Goal: Information Seeking & Learning: Learn about a topic

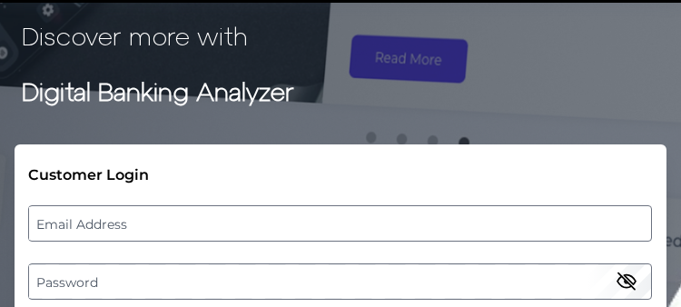
scroll to position [91, 0]
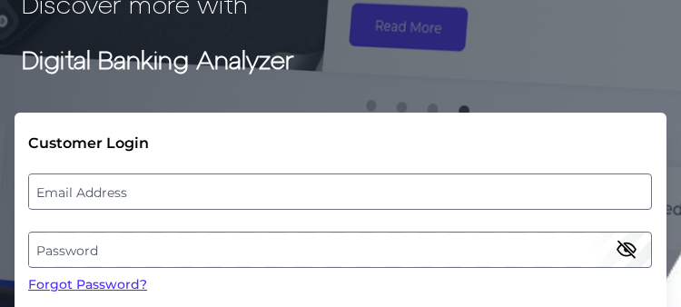
click at [74, 188] on label "Email Address" at bounding box center [339, 191] width 621 height 33
click at [74, 188] on input "email" at bounding box center [340, 191] width 624 height 36
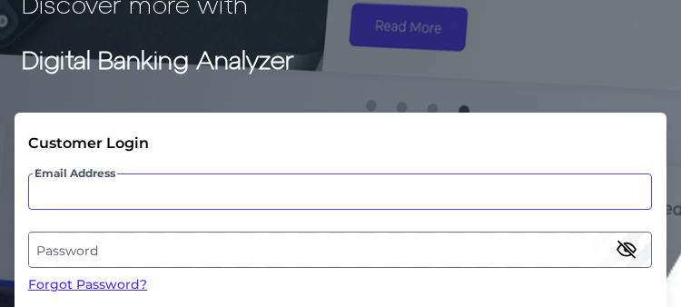
click at [117, 188] on input "Email Address" at bounding box center [340, 191] width 624 height 36
paste input "[PERSON_NAME][EMAIL_ADDRESS][PERSON_NAME][DOMAIN_NAME]"
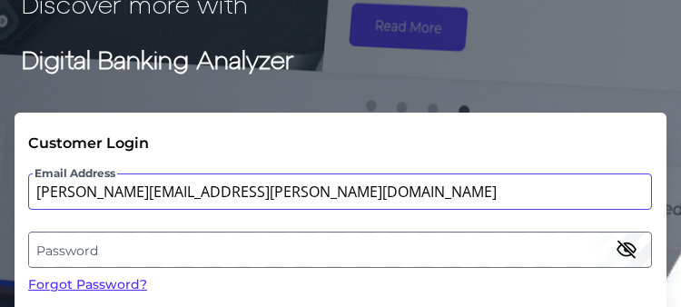
type input "[PERSON_NAME][EMAIL_ADDRESS][PERSON_NAME][DOMAIN_NAME]"
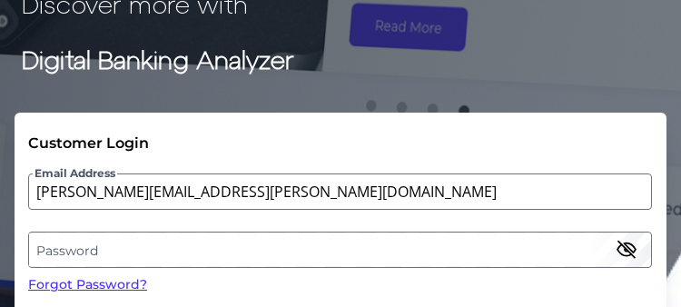
click at [78, 249] on label "Password" at bounding box center [339, 249] width 621 height 33
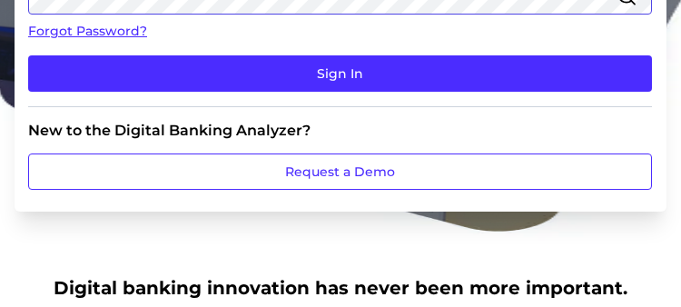
scroll to position [363, 0]
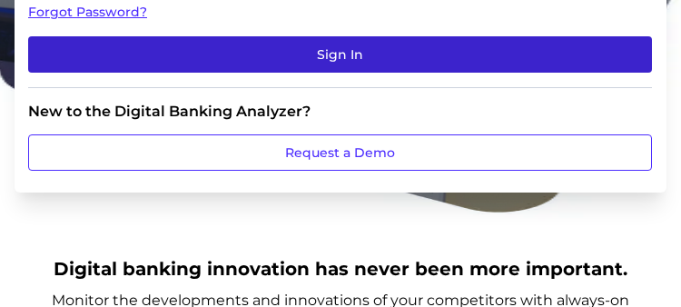
click at [331, 51] on button "Sign In" at bounding box center [340, 54] width 624 height 36
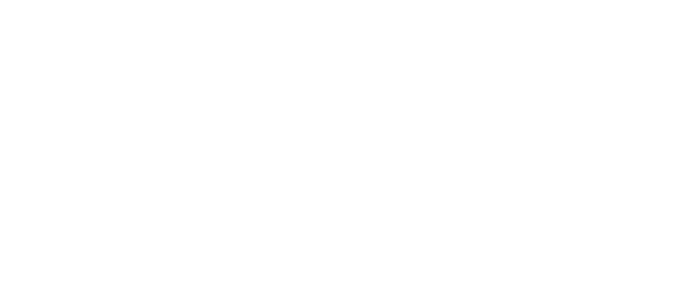
scroll to position [0, 0]
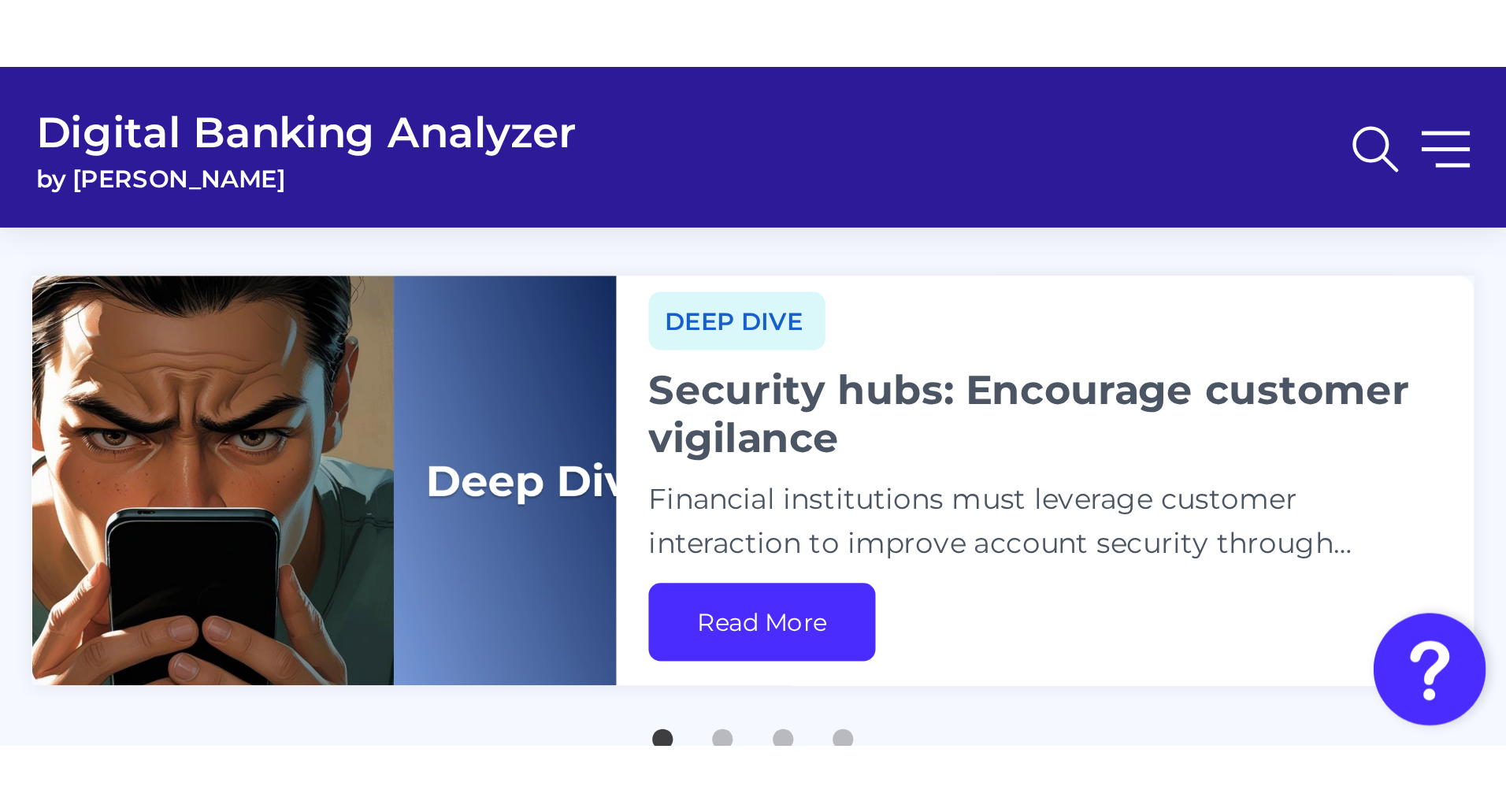
scroll to position [214, 0]
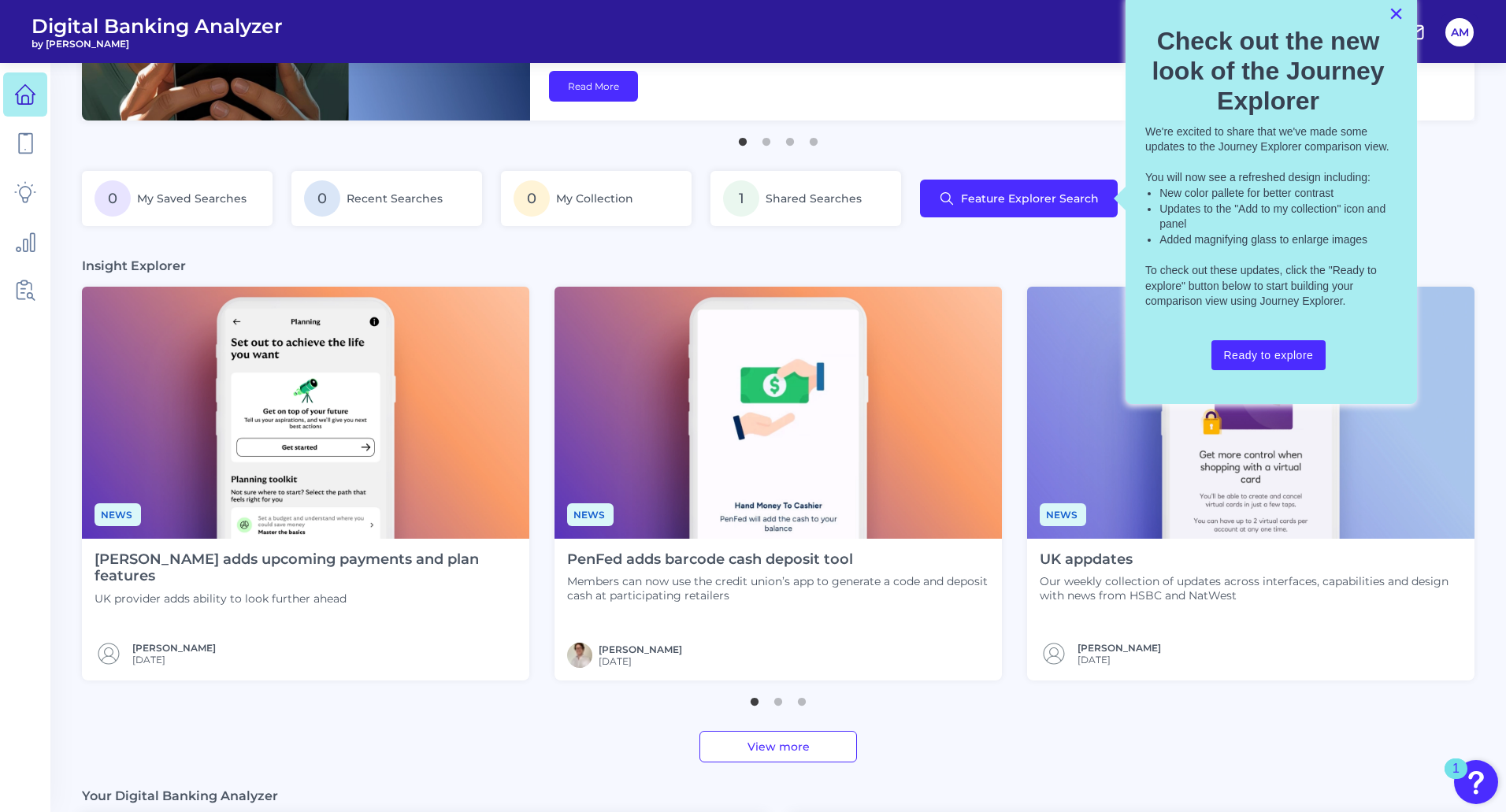
click at [596, 10] on button "×" at bounding box center [1396, 13] width 15 height 25
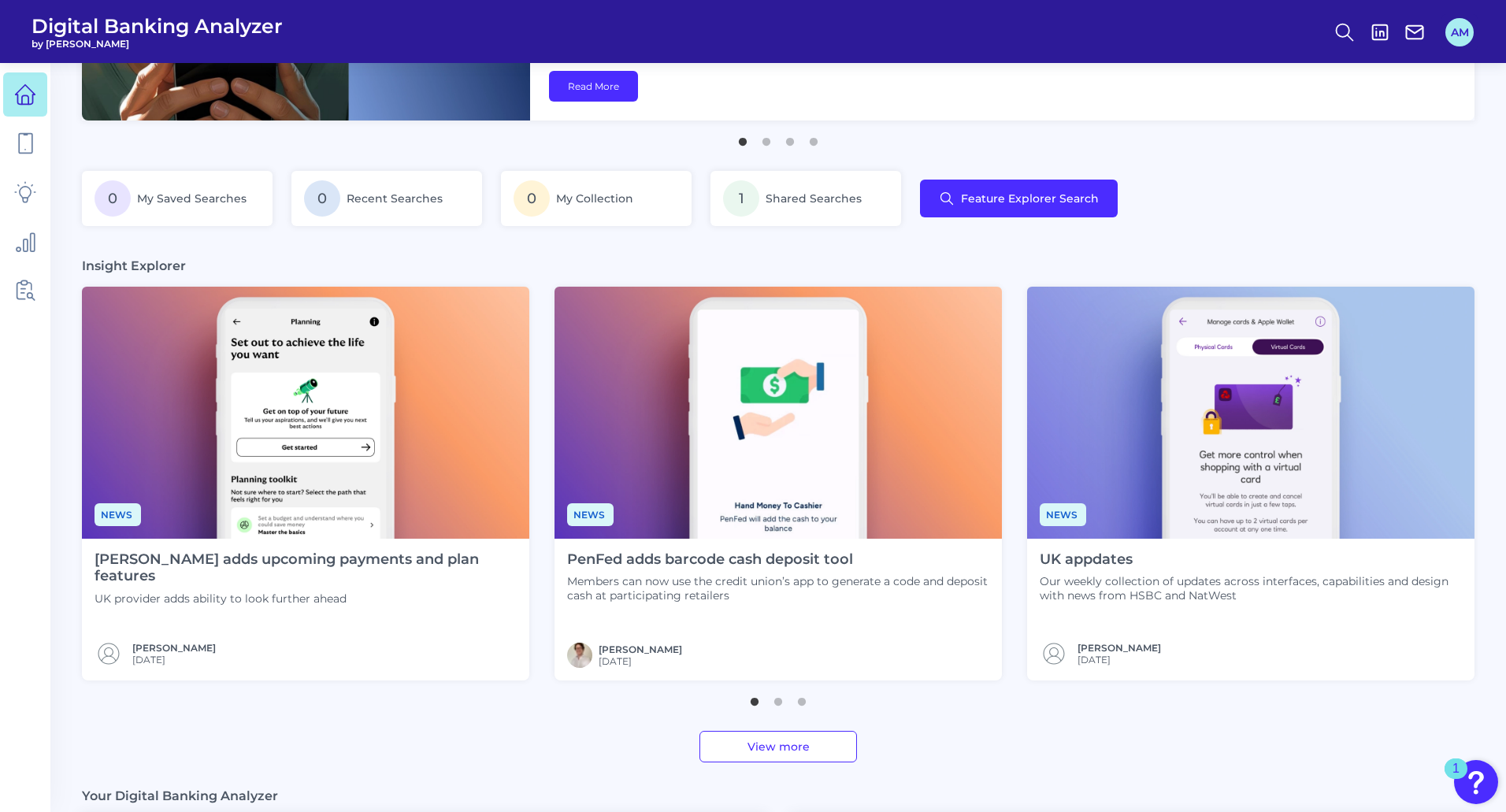
click at [596, 23] on button "AM" at bounding box center [1460, 32] width 29 height 29
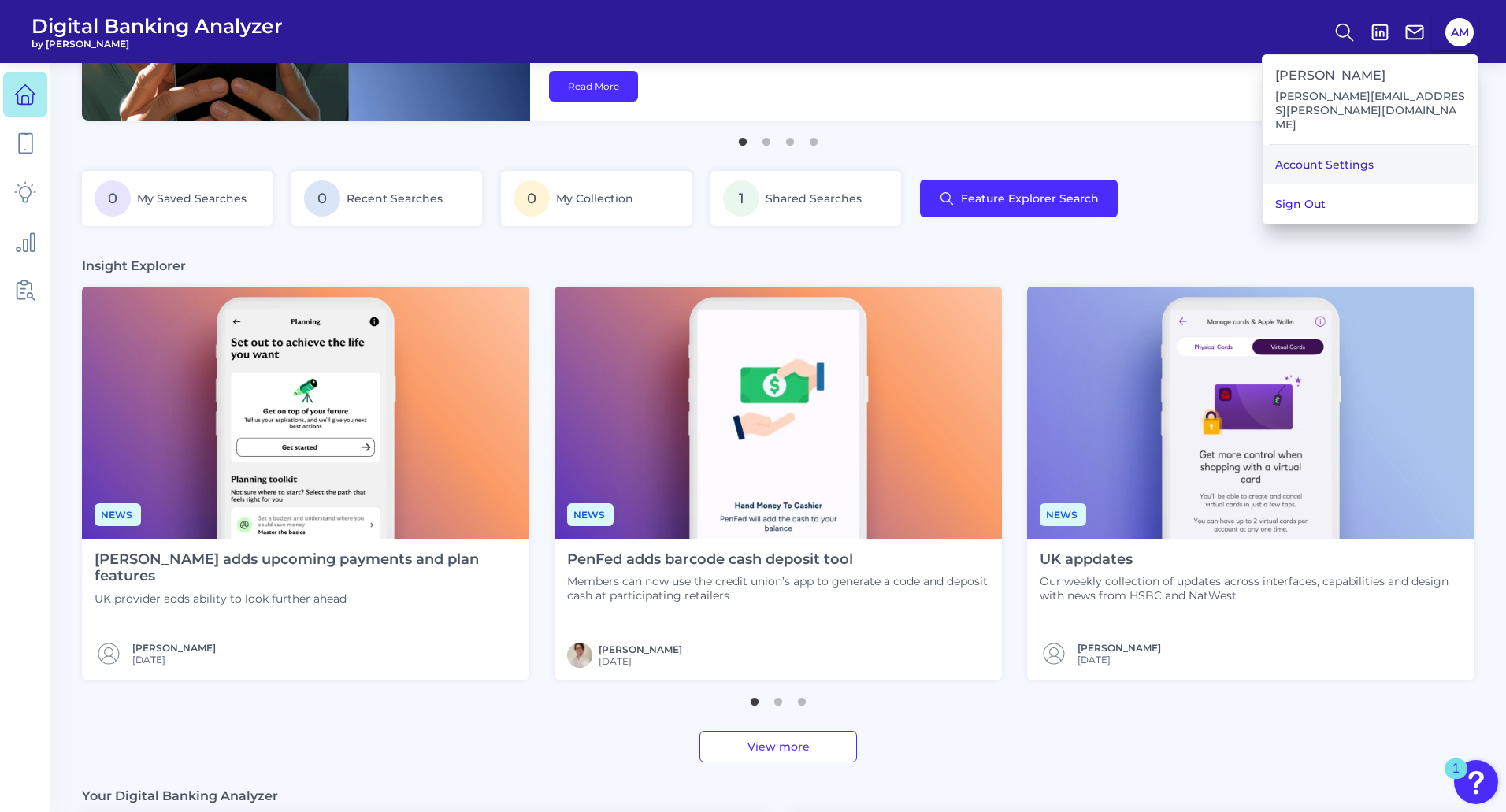
click at [596, 145] on link "Account Settings" at bounding box center [1371, 164] width 215 height 39
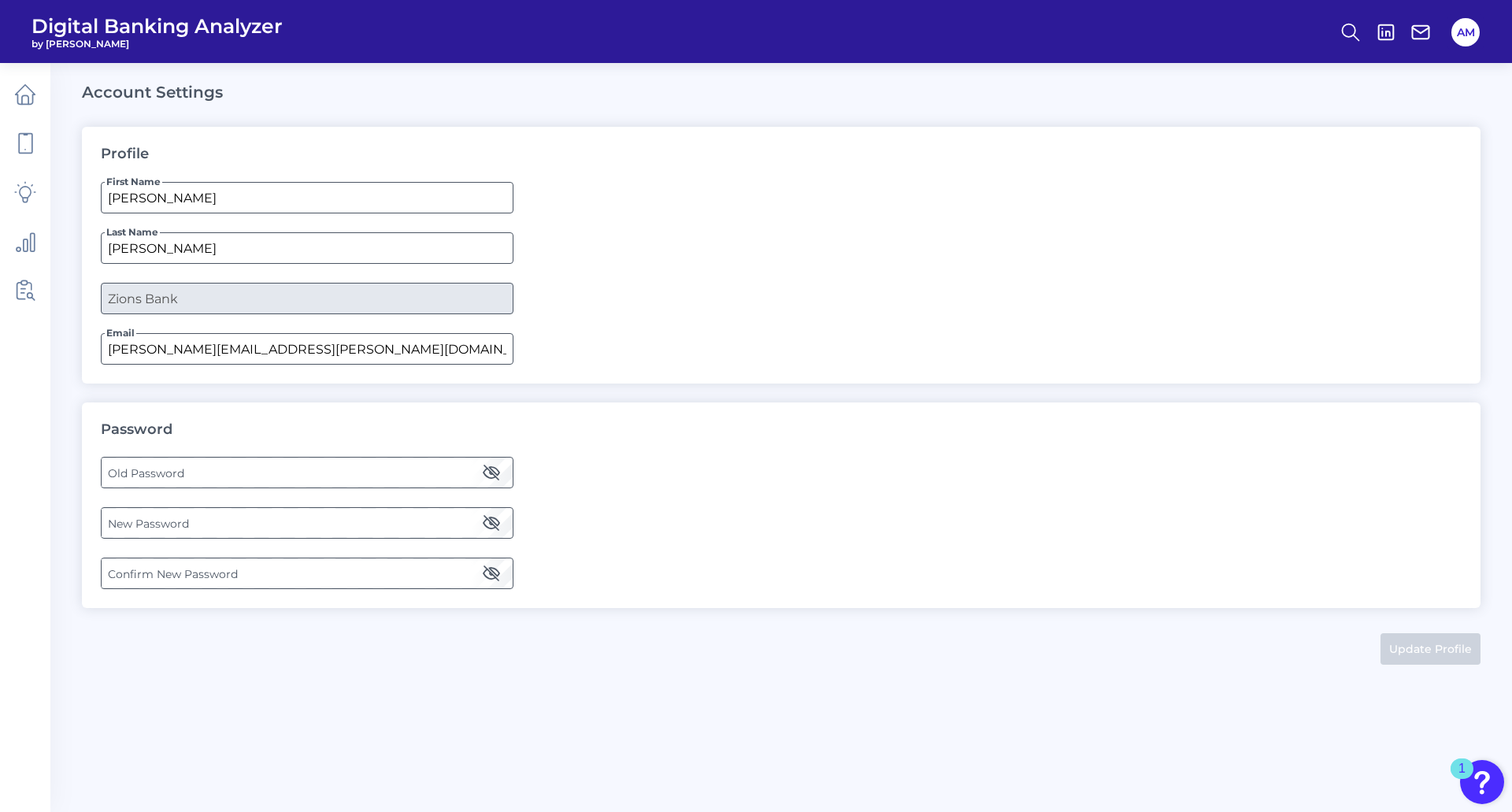
click at [137, 265] on label "Old Password" at bounding box center [306, 472] width 410 height 29
click at [141, 265] on label "New Password" at bounding box center [306, 522] width 410 height 29
click at [121, 265] on label "Confirm New Password" at bounding box center [306, 573] width 410 height 29
click at [596, 265] on button "Update Profile" at bounding box center [1430, 649] width 100 height 31
click at [29, 94] on icon at bounding box center [24, 94] width 22 height 22
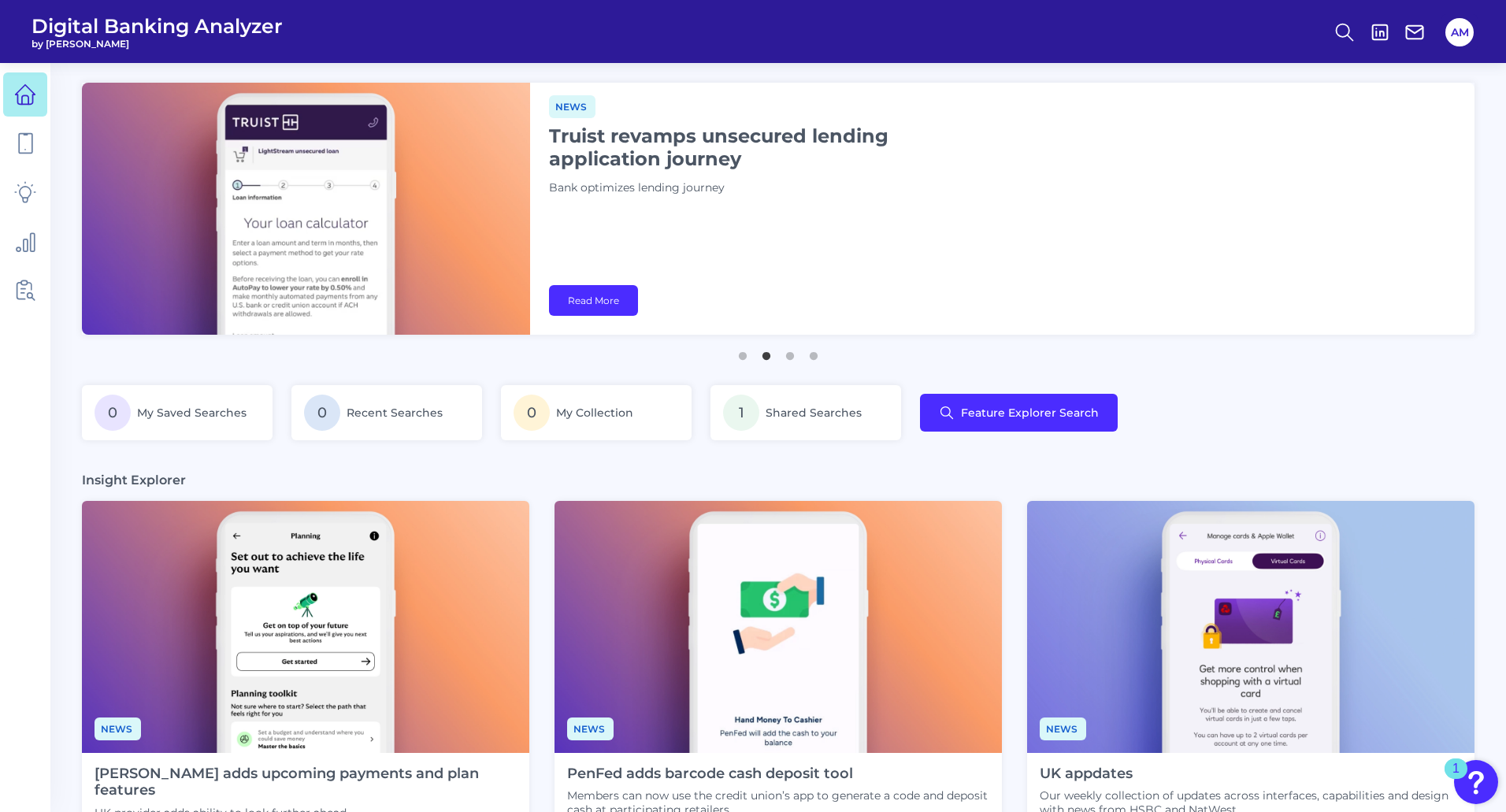
drag, startPoint x: 1417, startPoint y: 401, endPoint x: 1406, endPoint y: 447, distance: 47.3
click at [596, 265] on div "0 My Saved Searches 0 Recent Searches 0 My Collection 1 Shared Searches Feature…" at bounding box center [778, 422] width 1393 height 74
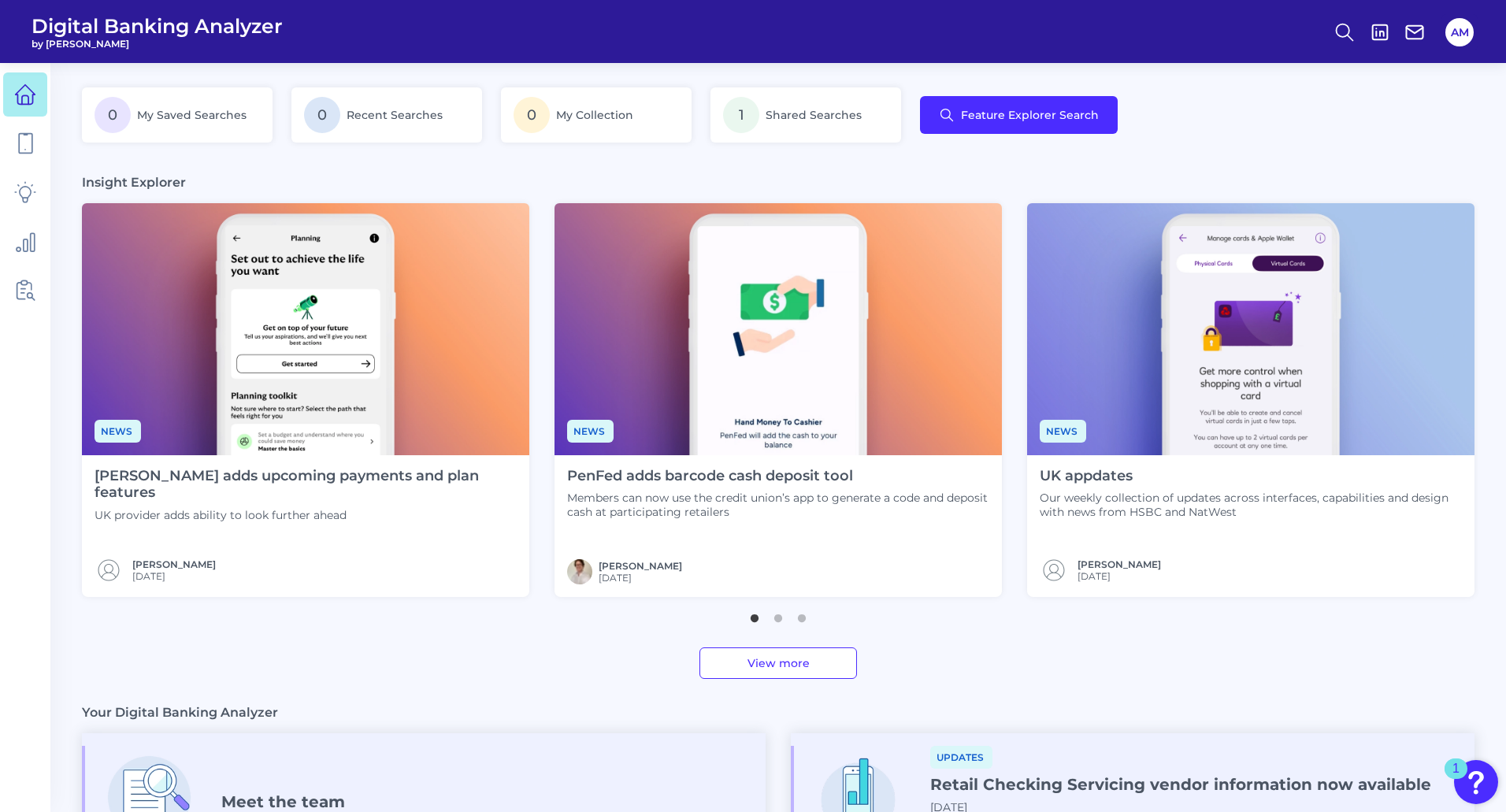
scroll to position [394, 0]
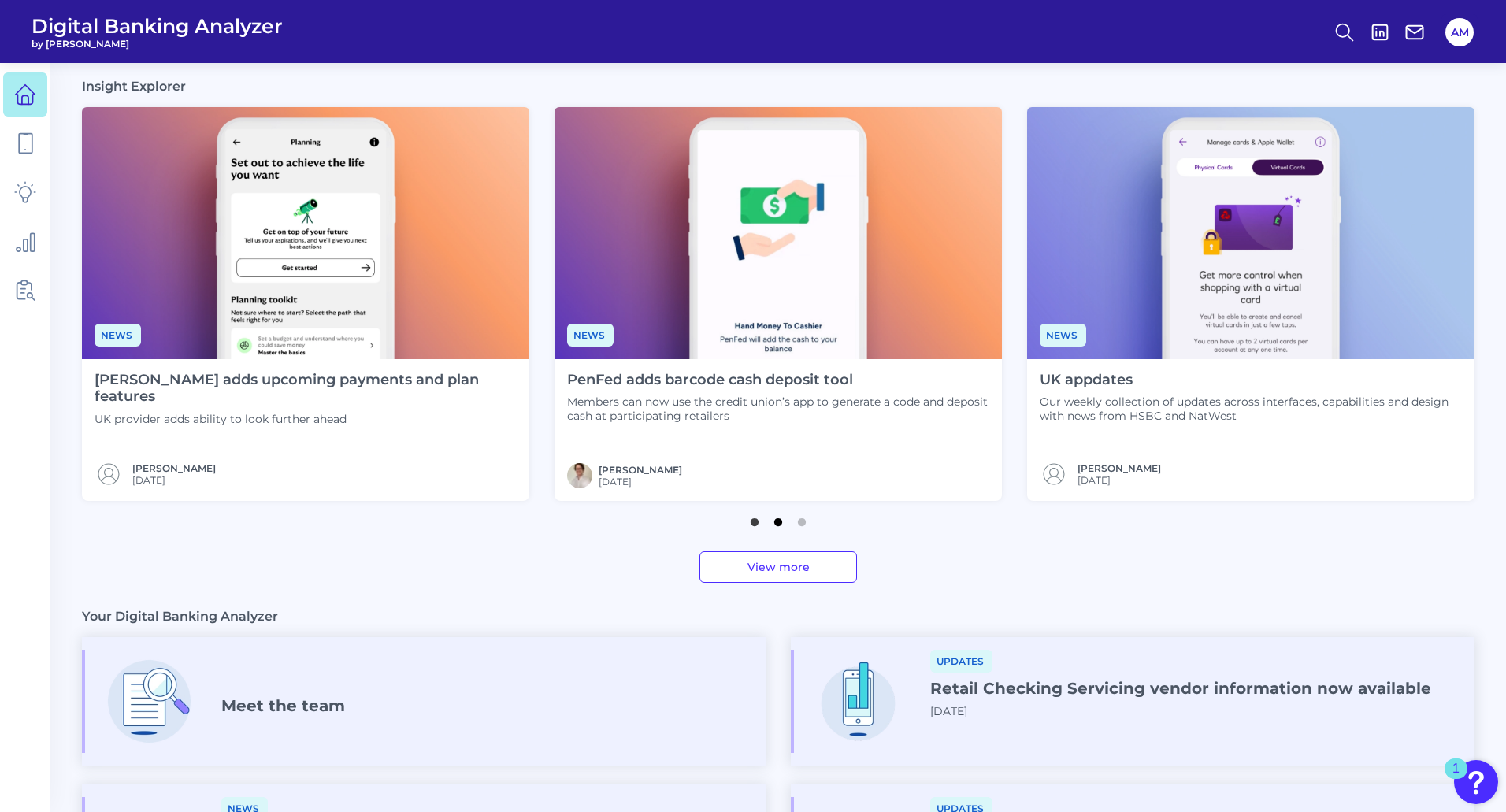
click at [596, 265] on button "2" at bounding box center [779, 518] width 16 height 16
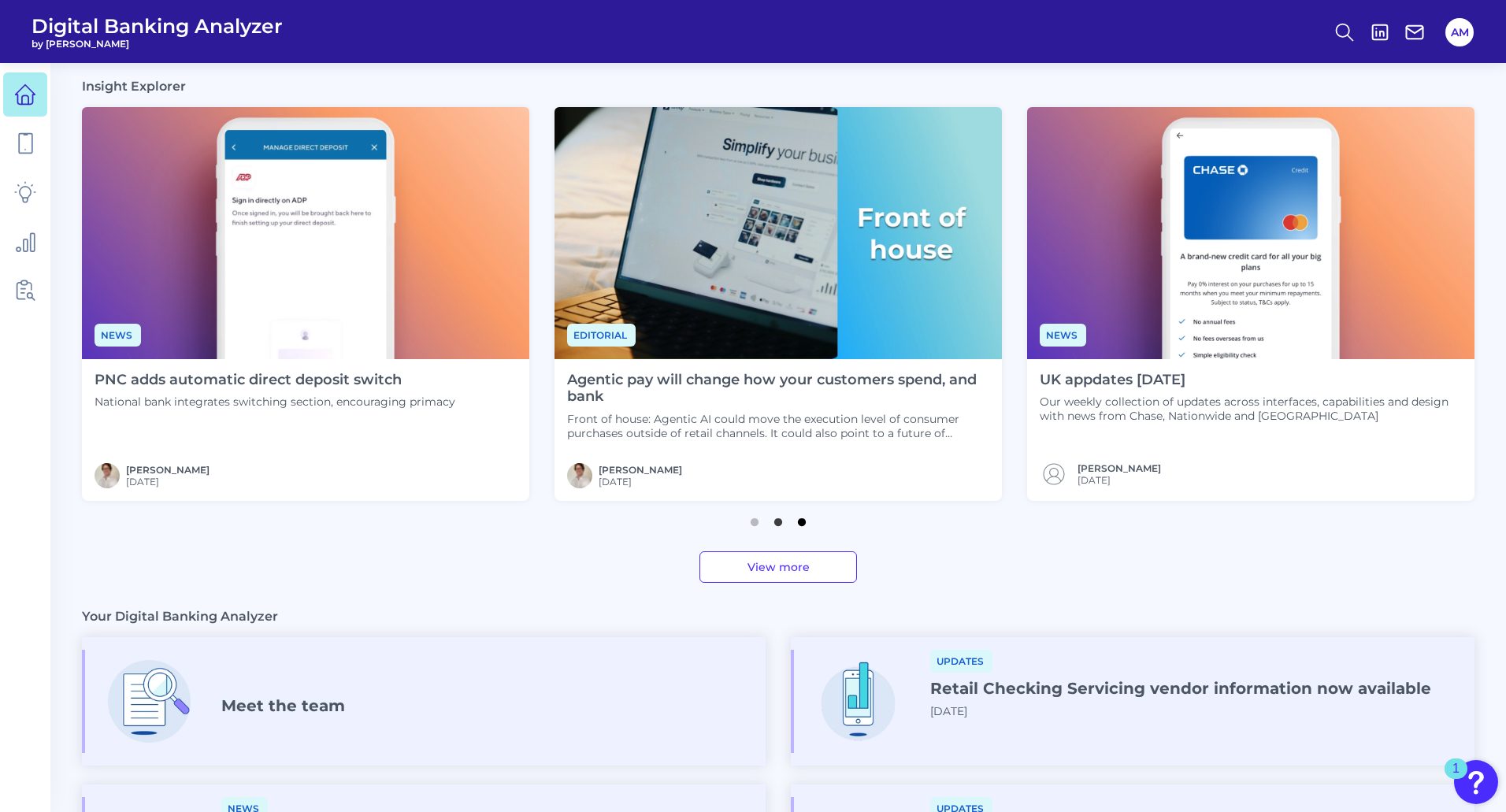
click at [596, 265] on button "3" at bounding box center [802, 518] width 16 height 16
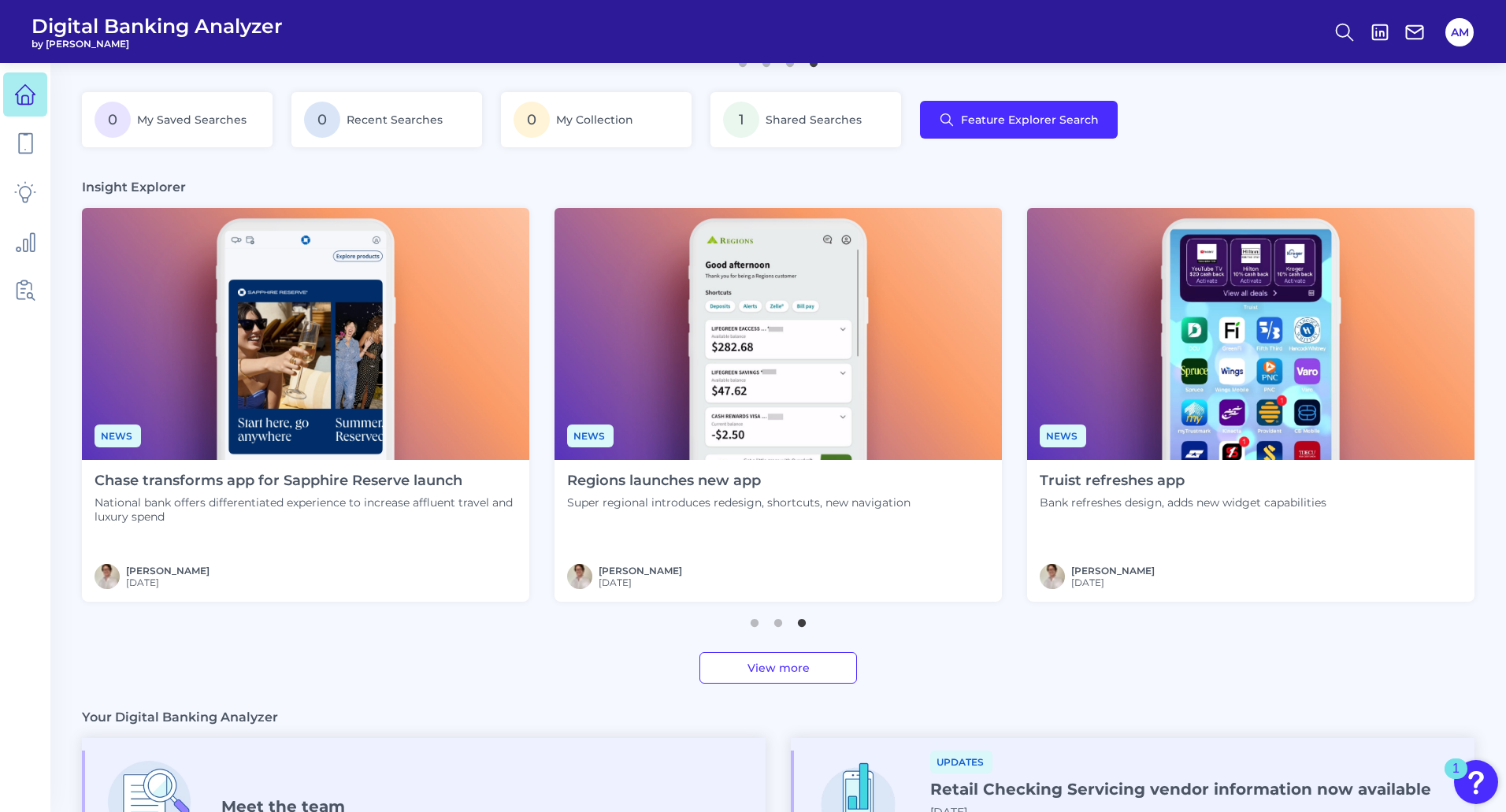
scroll to position [0, 0]
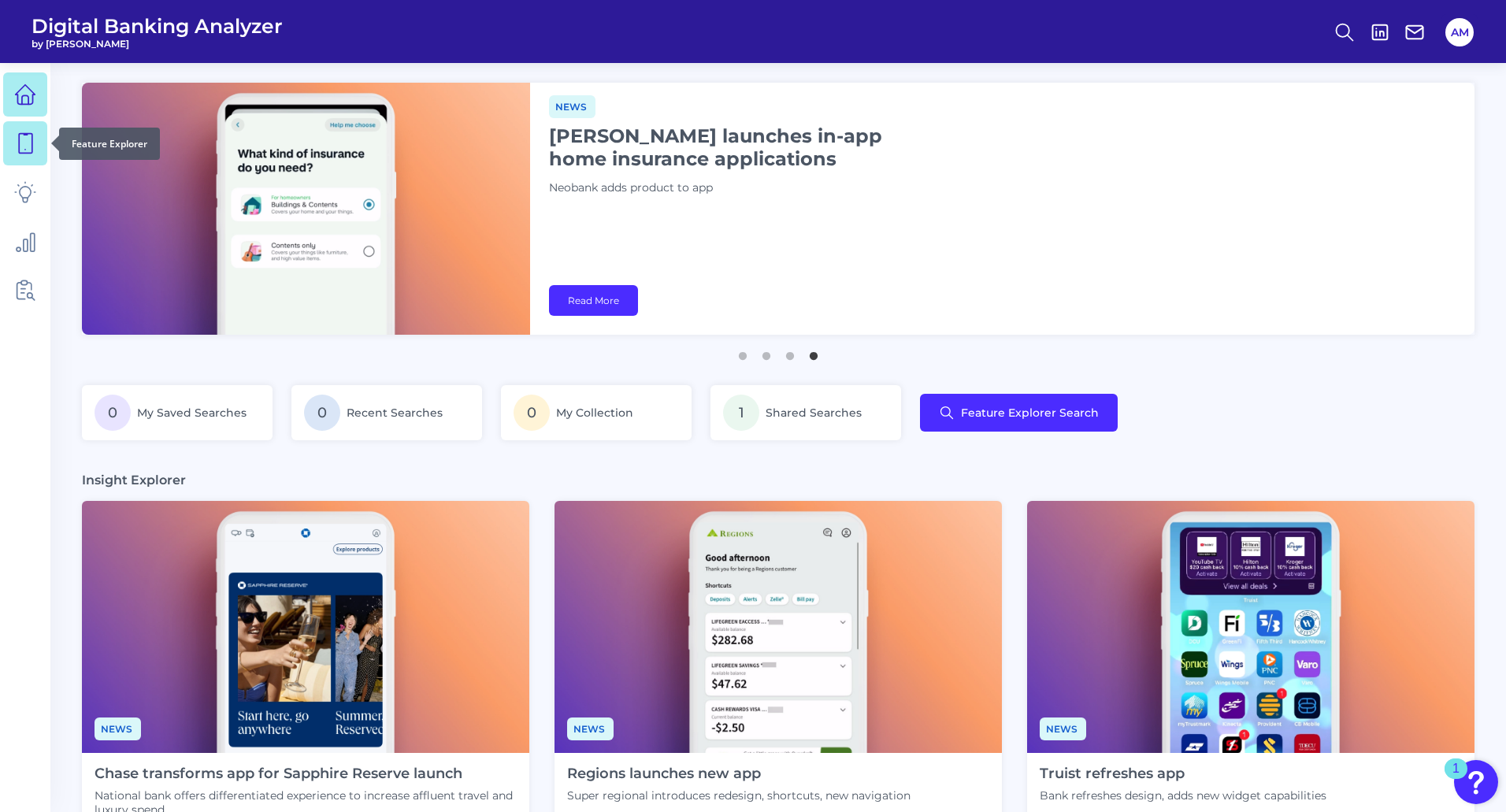
click at [22, 149] on icon at bounding box center [24, 142] width 22 height 22
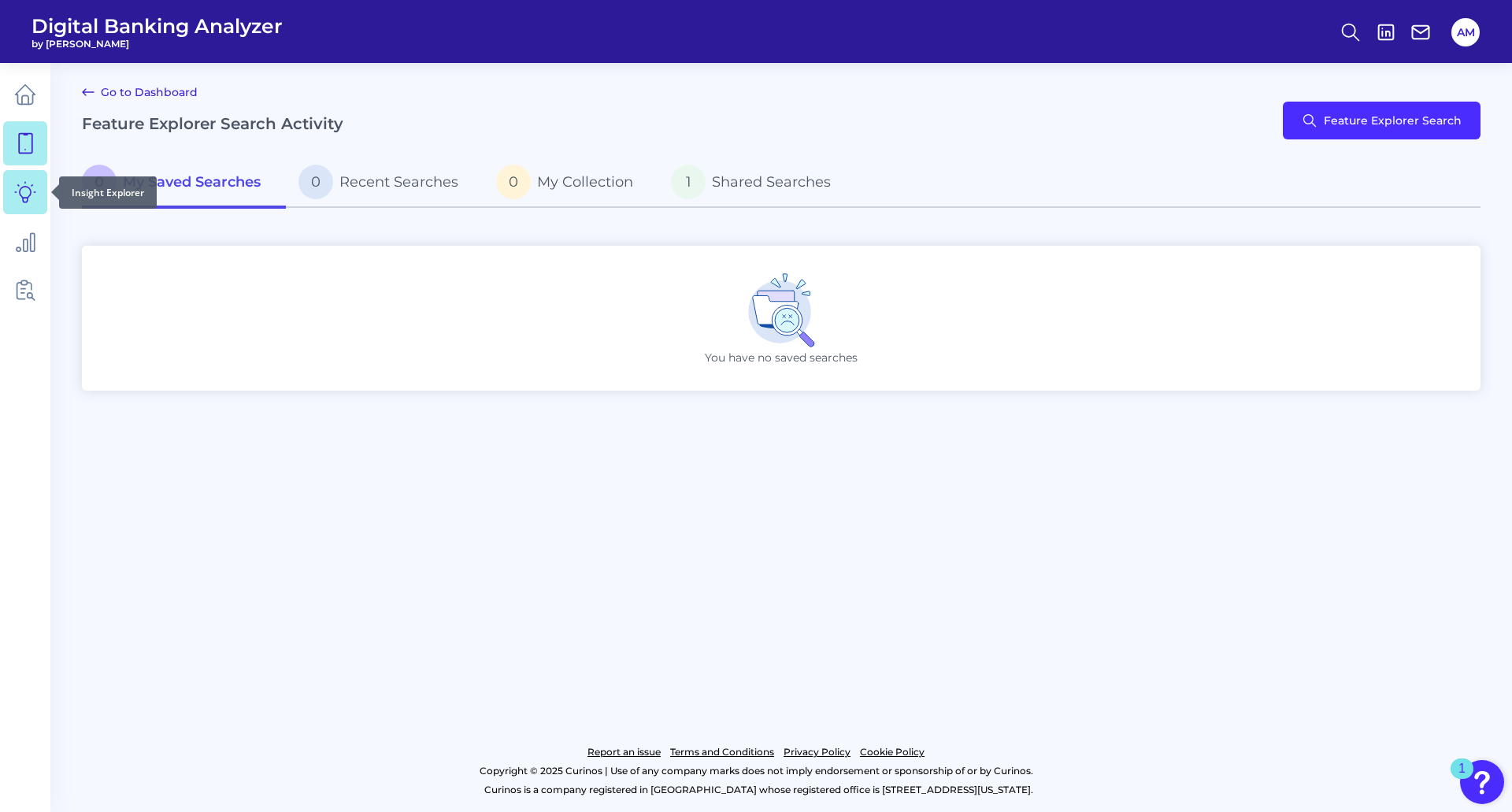
click at [31, 201] on icon at bounding box center [24, 192] width 22 height 22
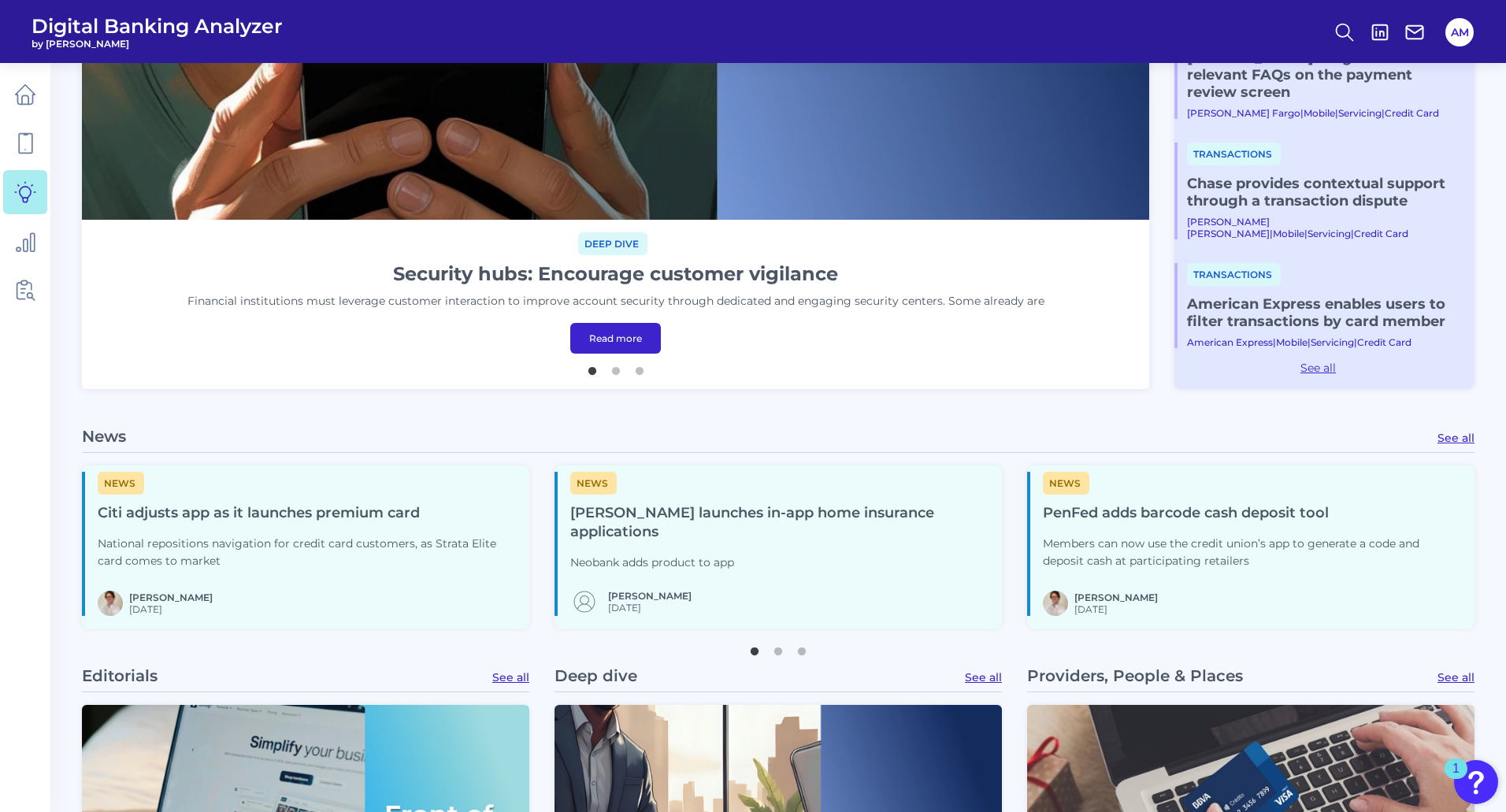
scroll to position [630, 0]
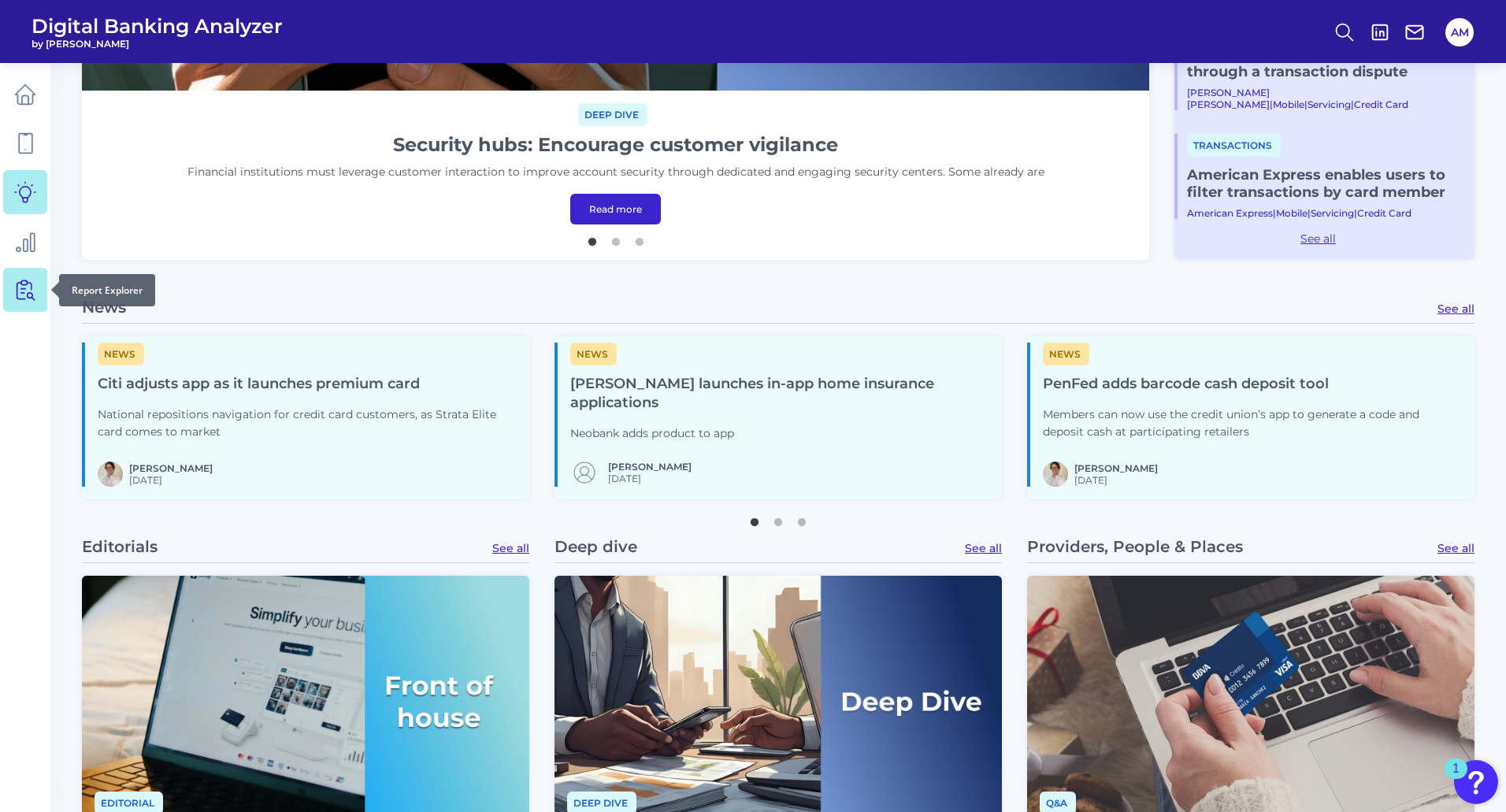
click at [17, 265] on icon at bounding box center [21, 291] width 8 height 16
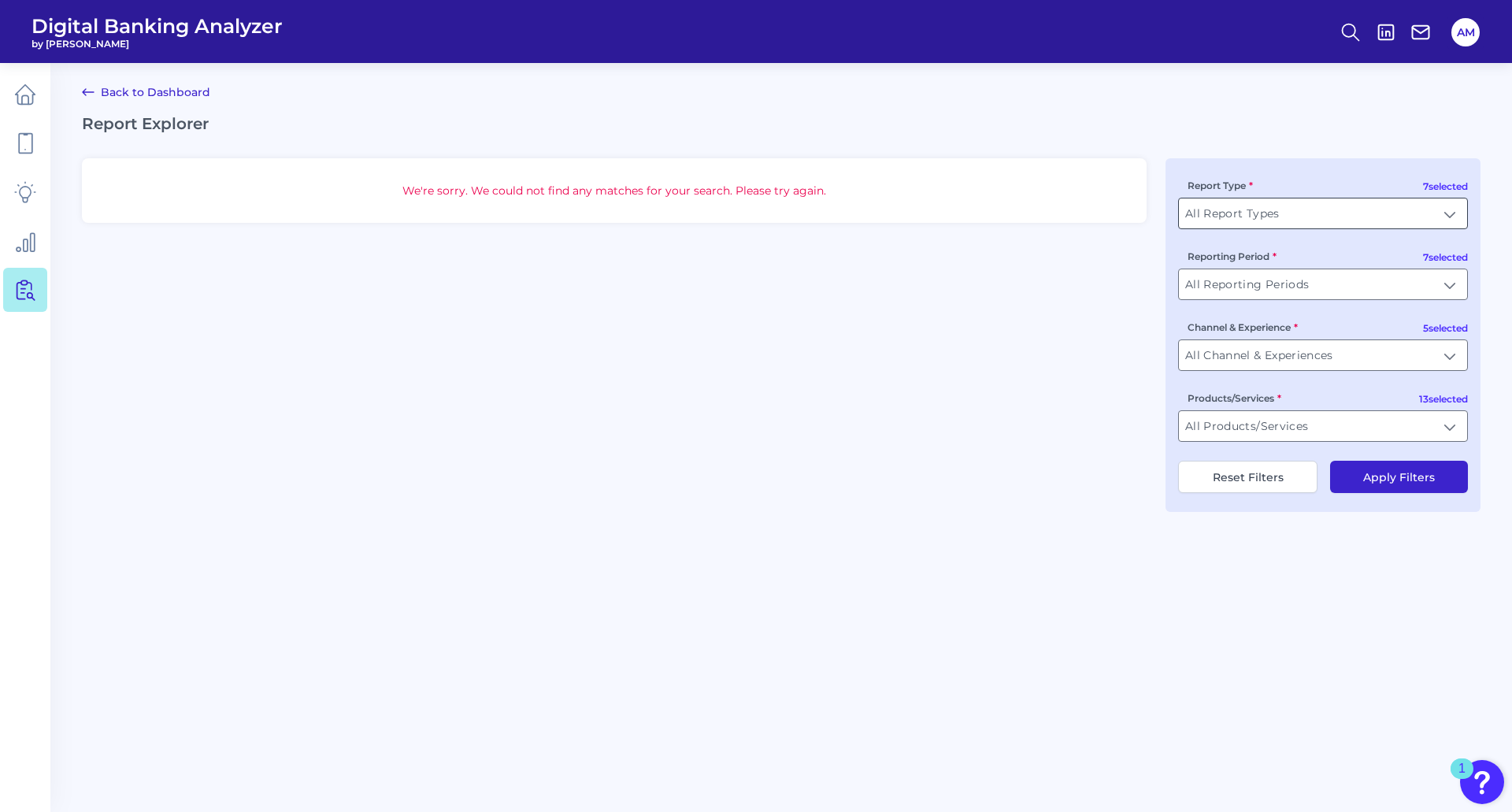
click at [596, 219] on input "All Report Types" at bounding box center [1323, 213] width 288 height 29
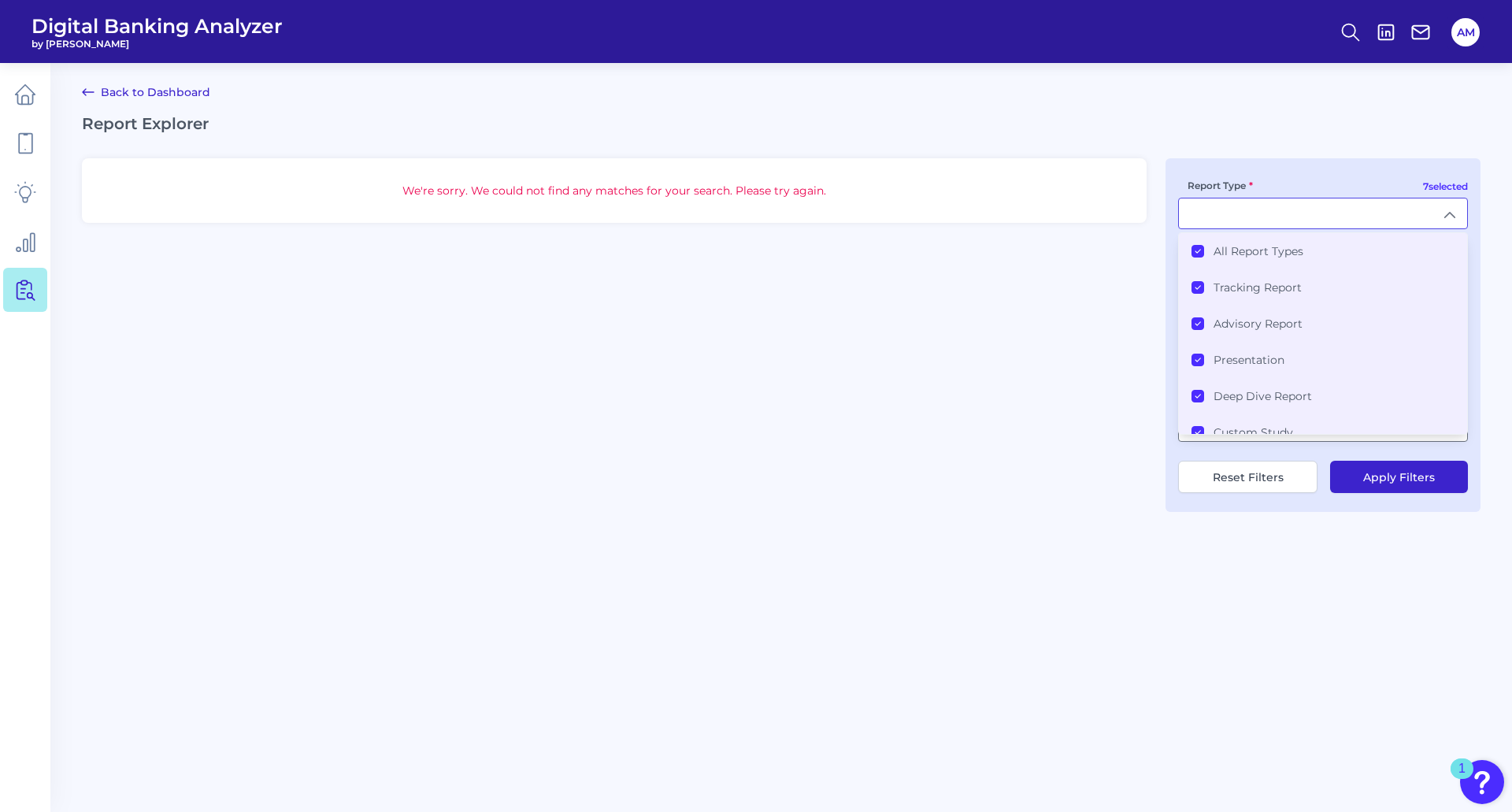
click at [596, 222] on input "Report Type" at bounding box center [1323, 213] width 288 height 29
type input "All Report Types"
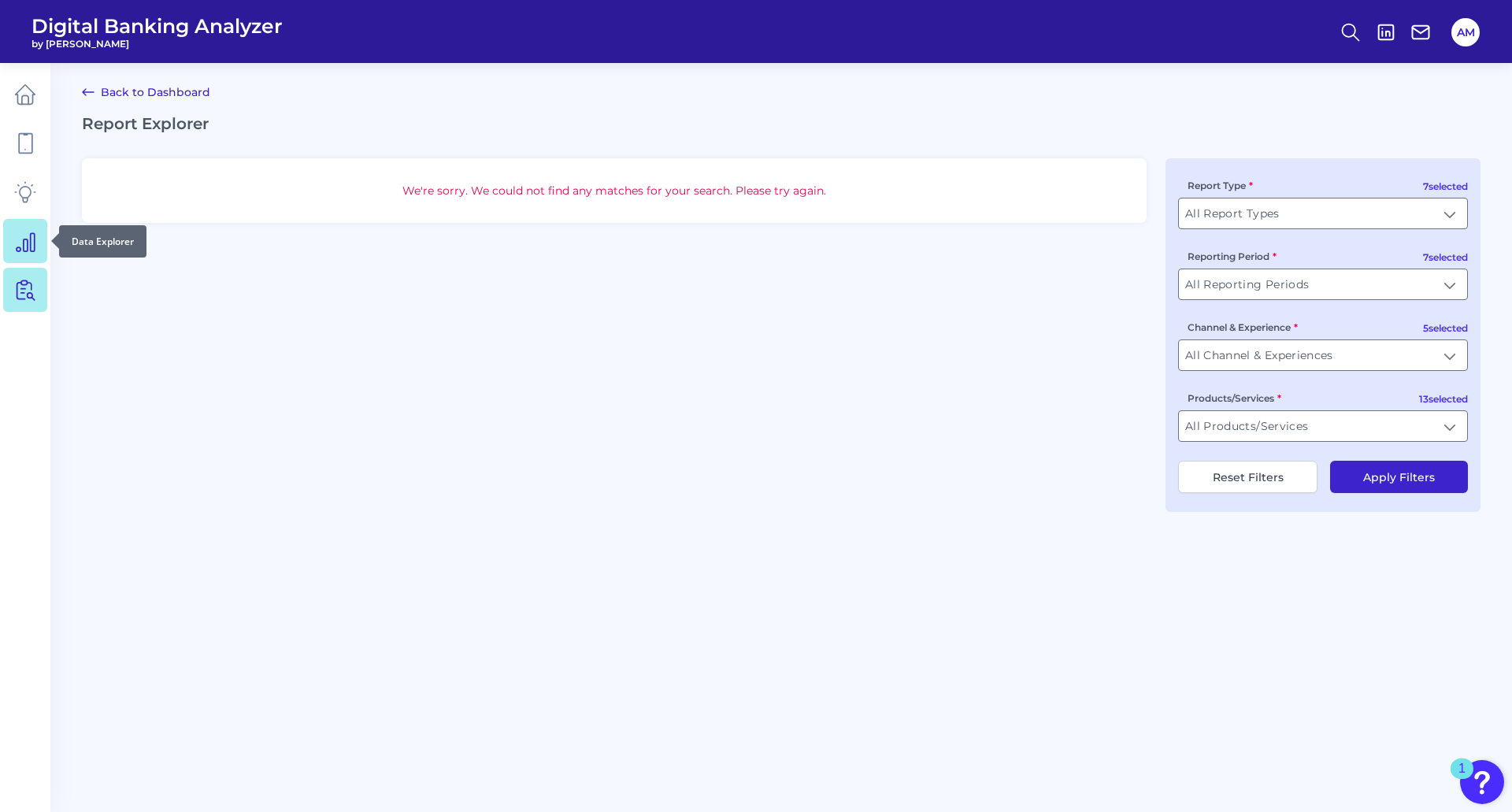
click at [20, 246] on icon at bounding box center [24, 240] width 22 height 22
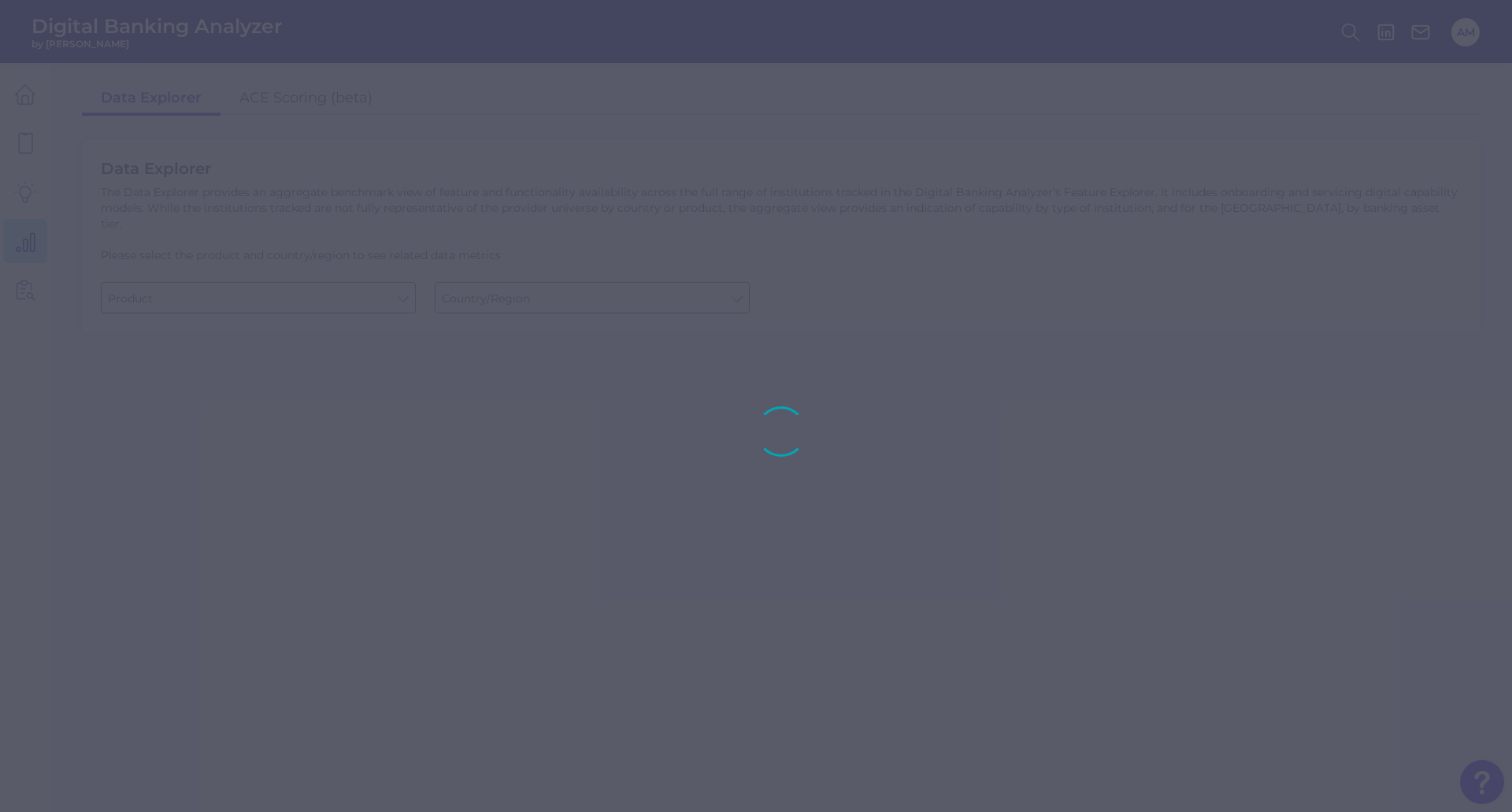
type input "Business Bank Account"
type input "[GEOGRAPHIC_DATA]"
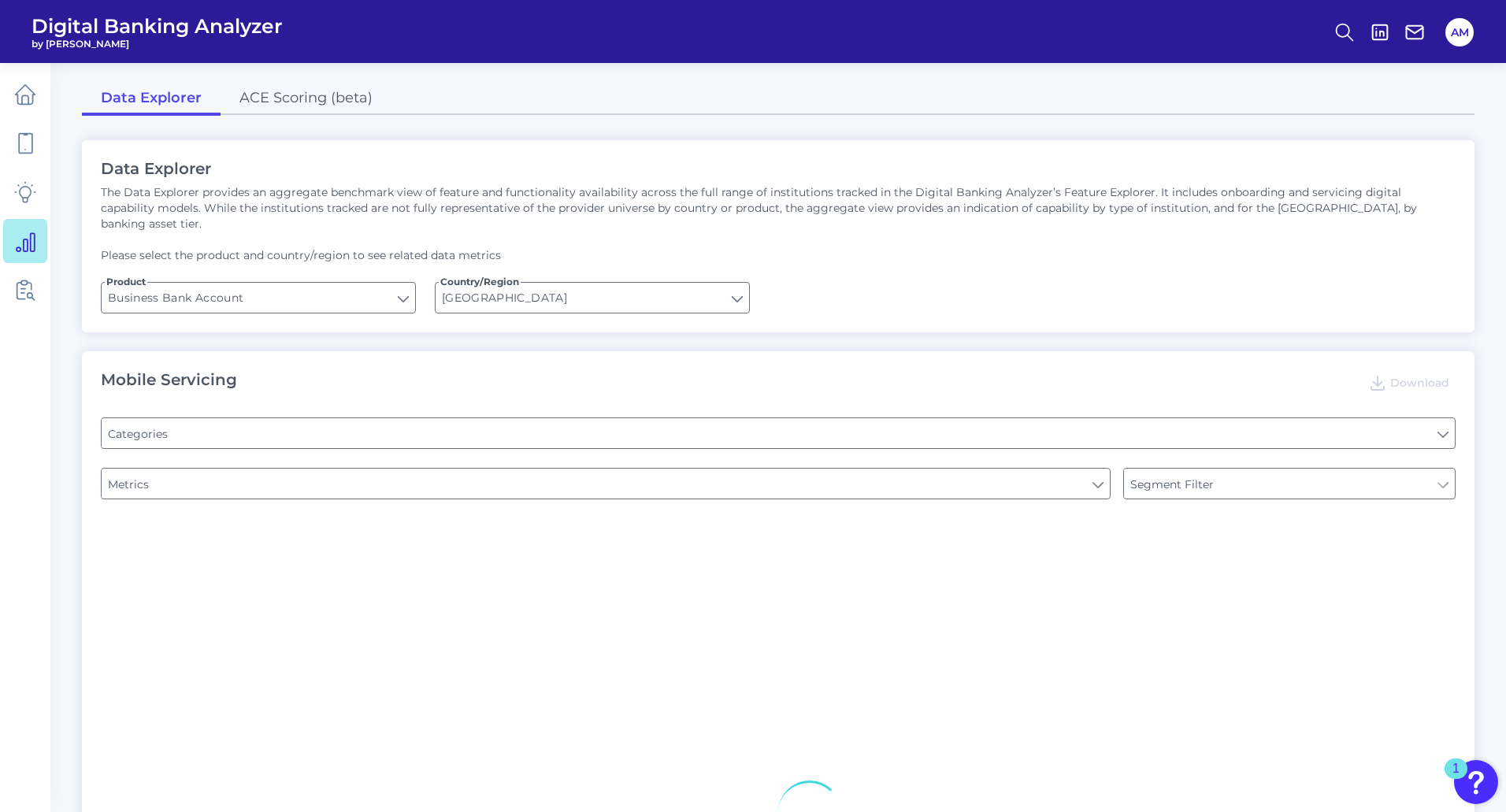
type input "Login"
type input "Pre-login Features"
type input "Type of Institution"
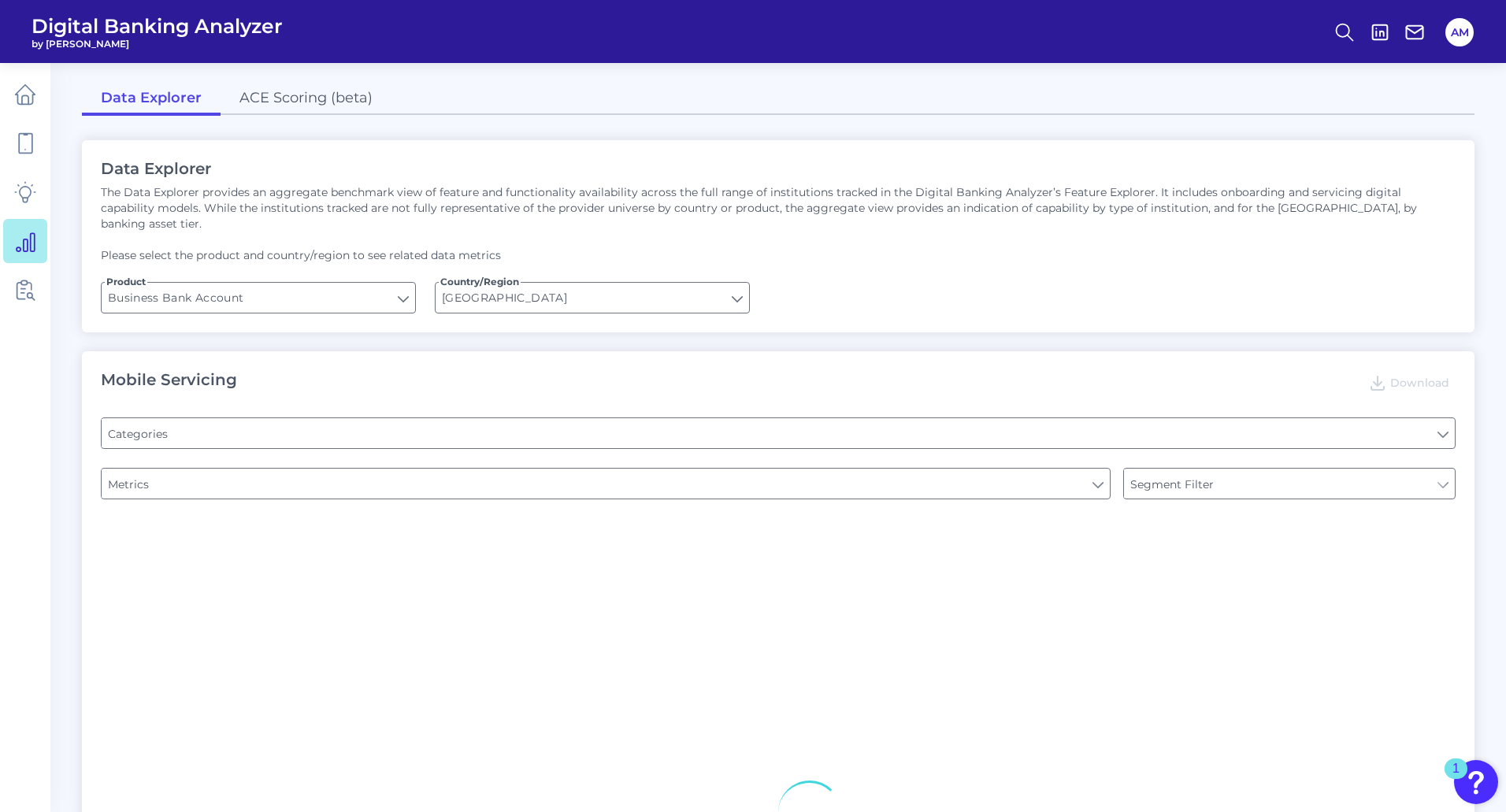
type input "Channel"
type input "Does it offer third-party single sign on?"
type input "Upon opening the app are users immediately prompted to use Touch/Face ID to log…"
type input "Can you apply for the PRODUCT as a new to brand customer on ANY digital channel?"
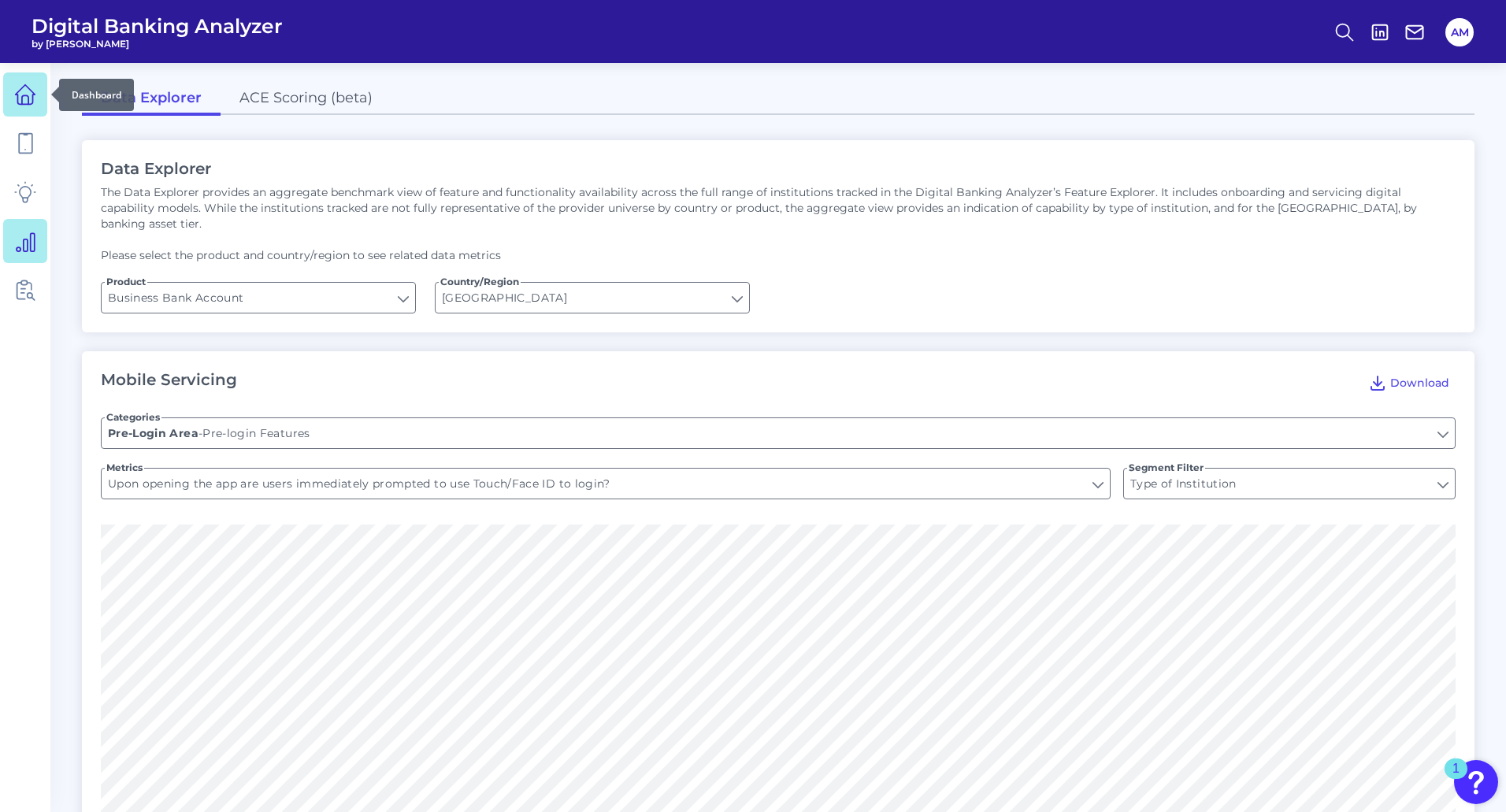
click at [25, 84] on icon at bounding box center [24, 94] width 22 height 22
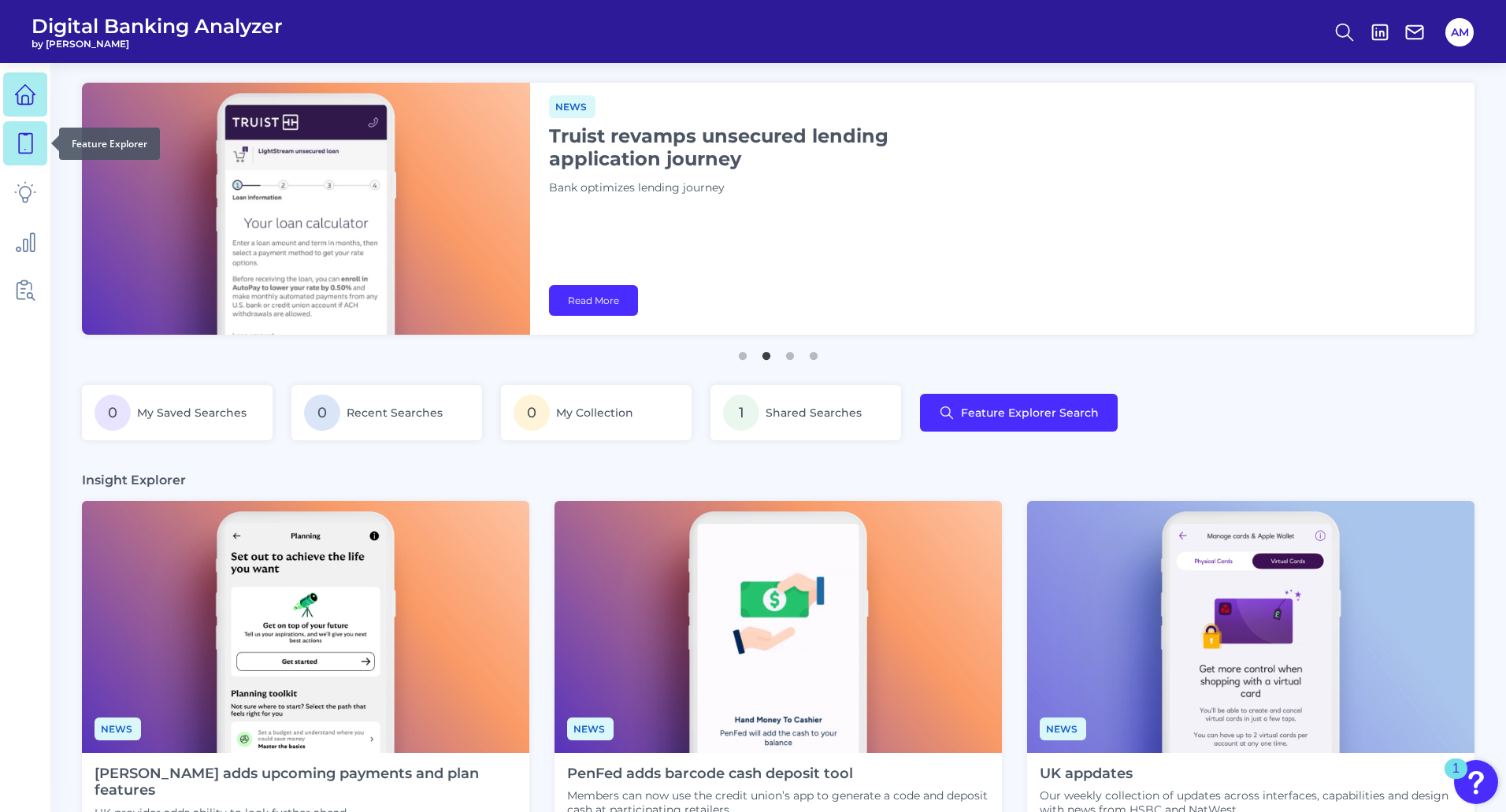
click at [22, 134] on icon at bounding box center [24, 142] width 22 height 22
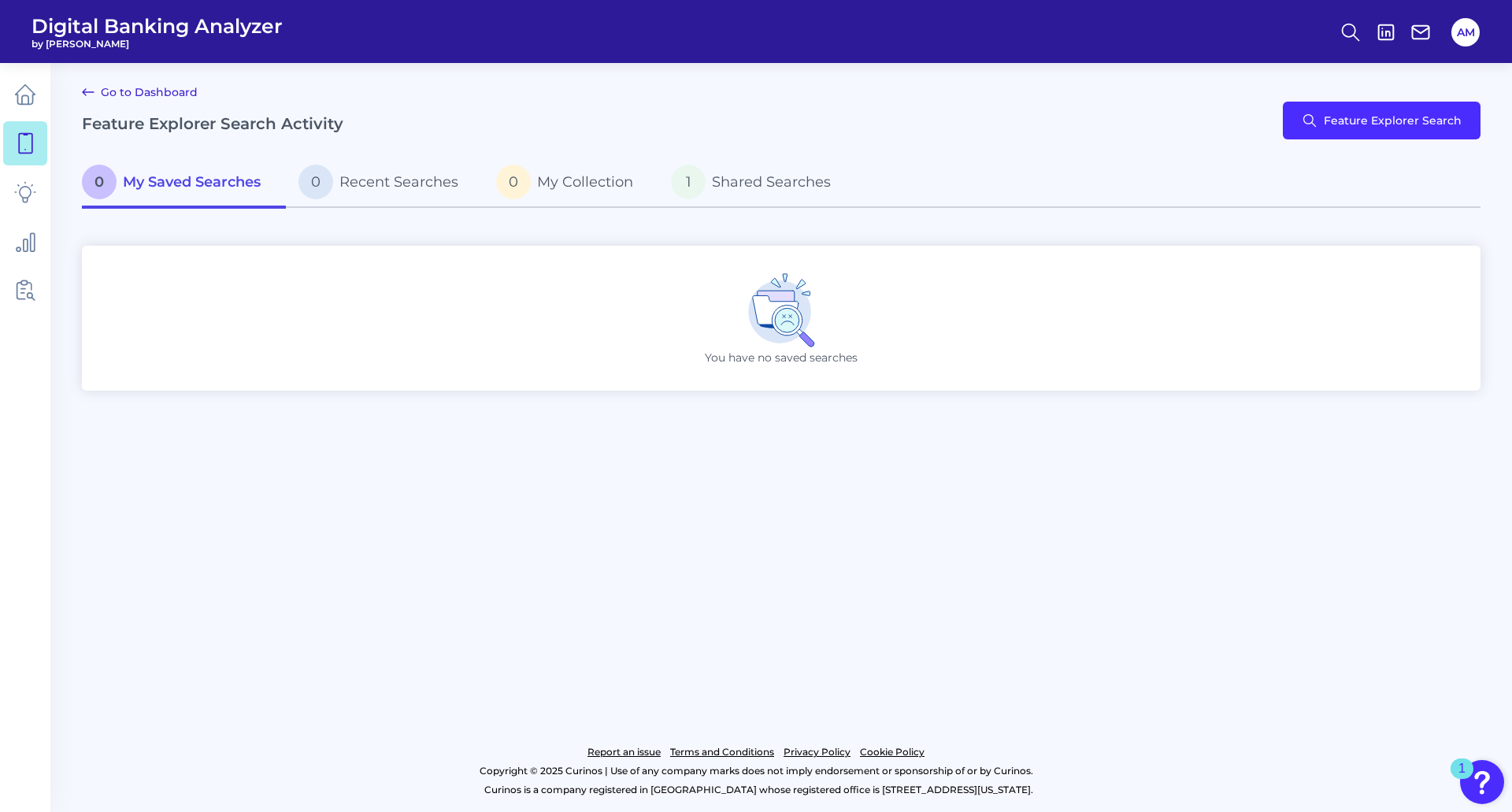
click at [83, 88] on icon at bounding box center [88, 92] width 19 height 19
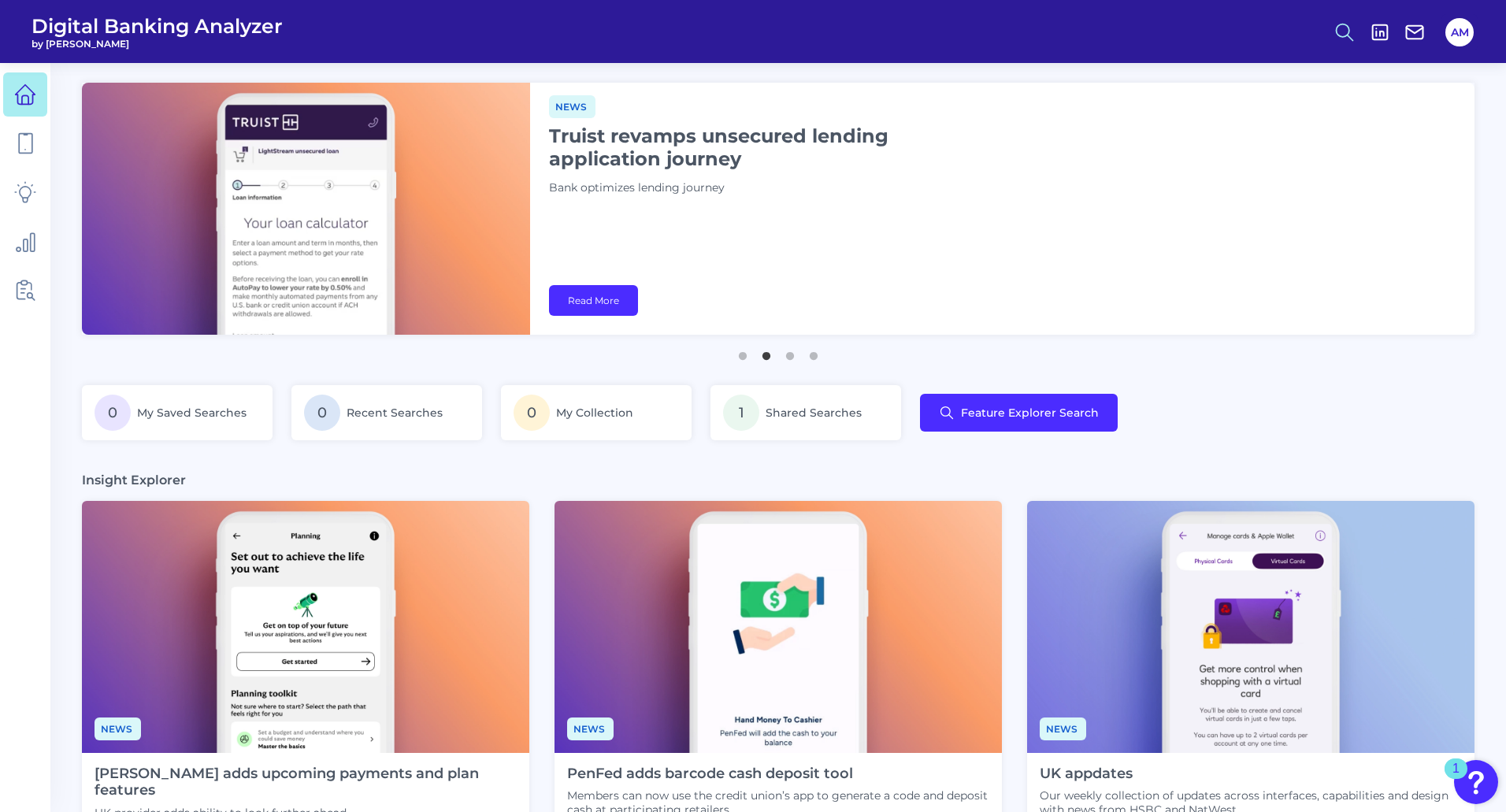
click at [596, 25] on icon at bounding box center [1345, 32] width 22 height 22
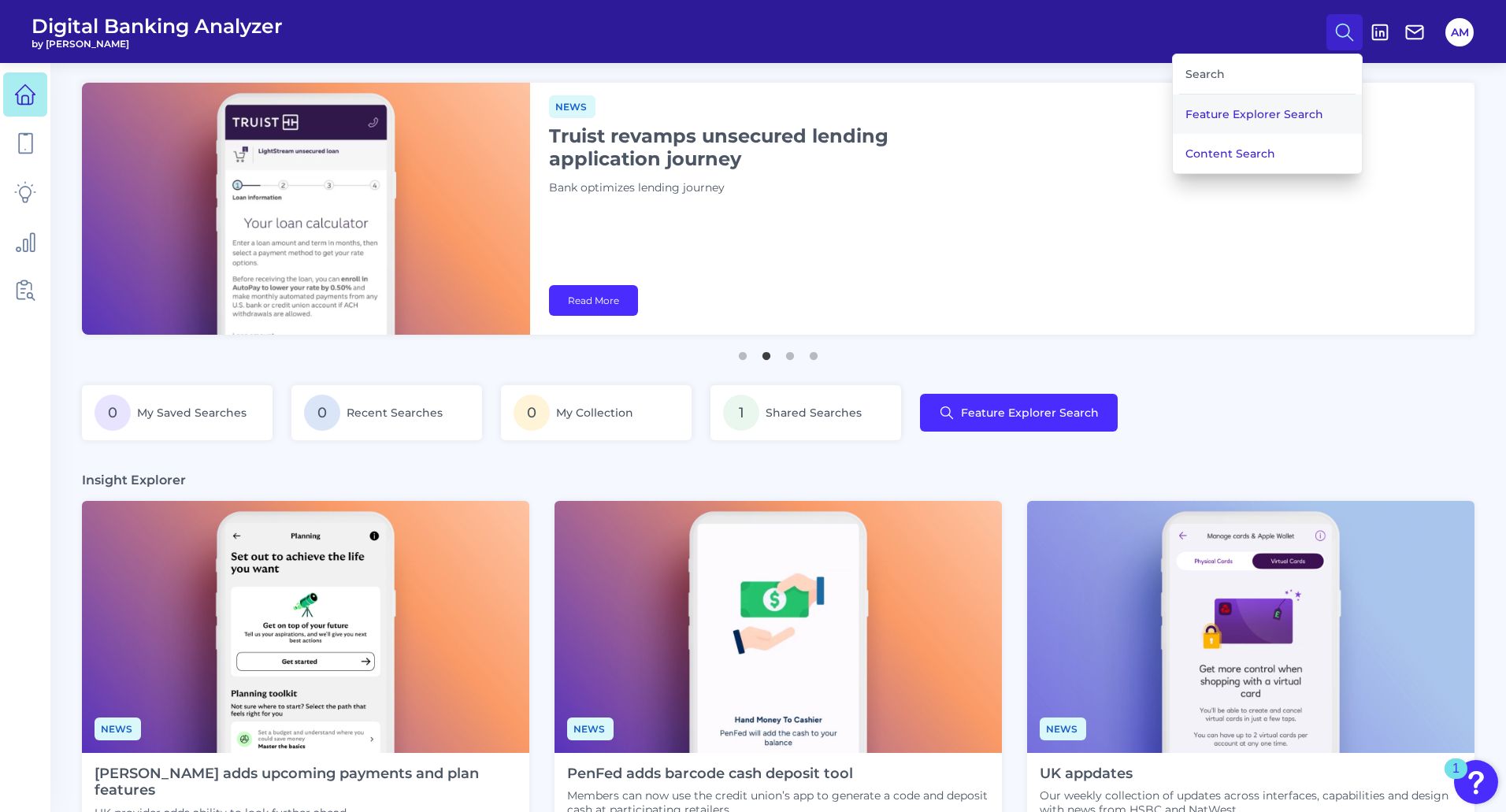
click at [596, 112] on button "Feature Explorer Search" at bounding box center [1267, 114] width 189 height 39
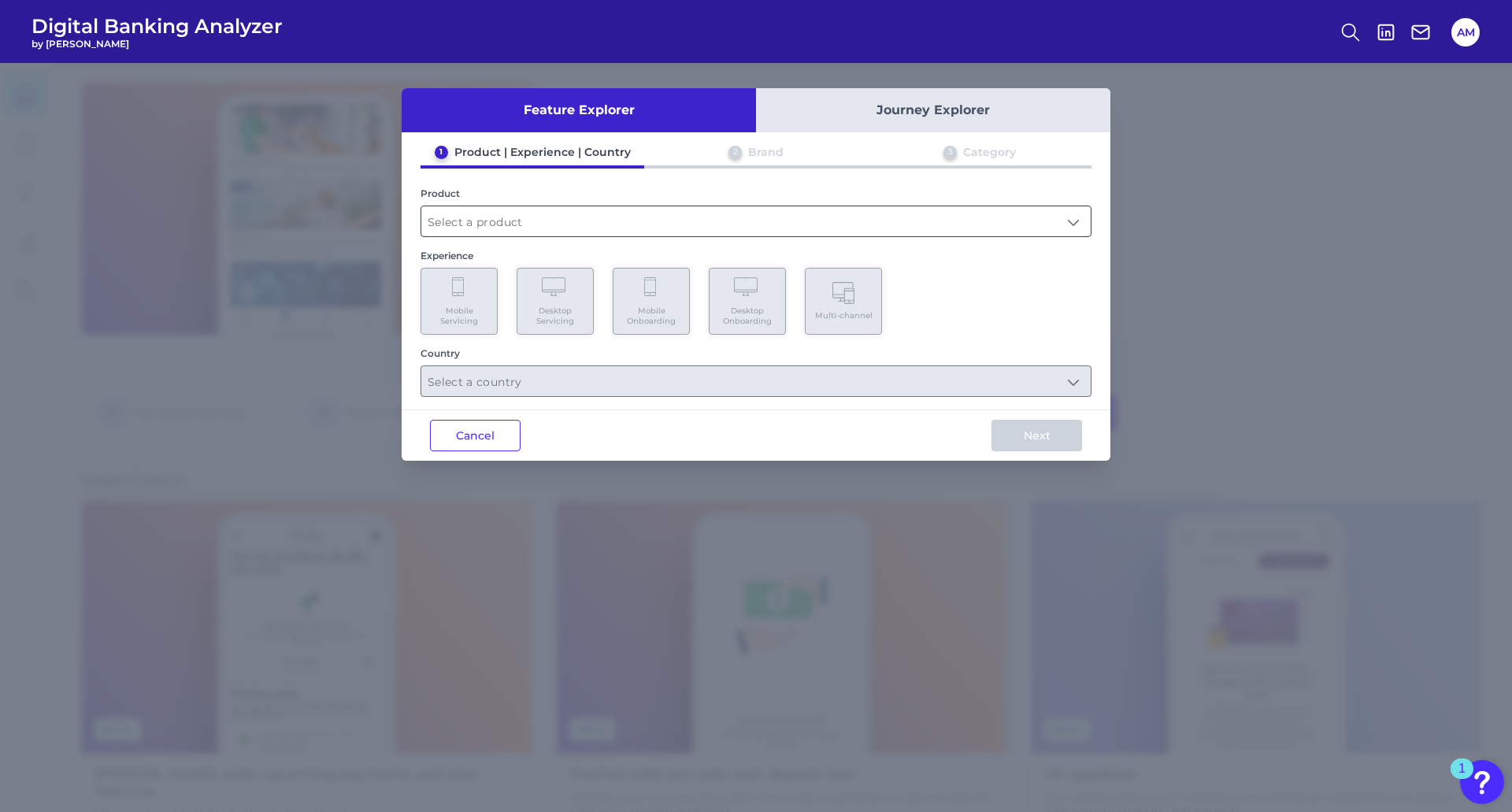
click at [596, 234] on input "text" at bounding box center [756, 221] width 670 height 29
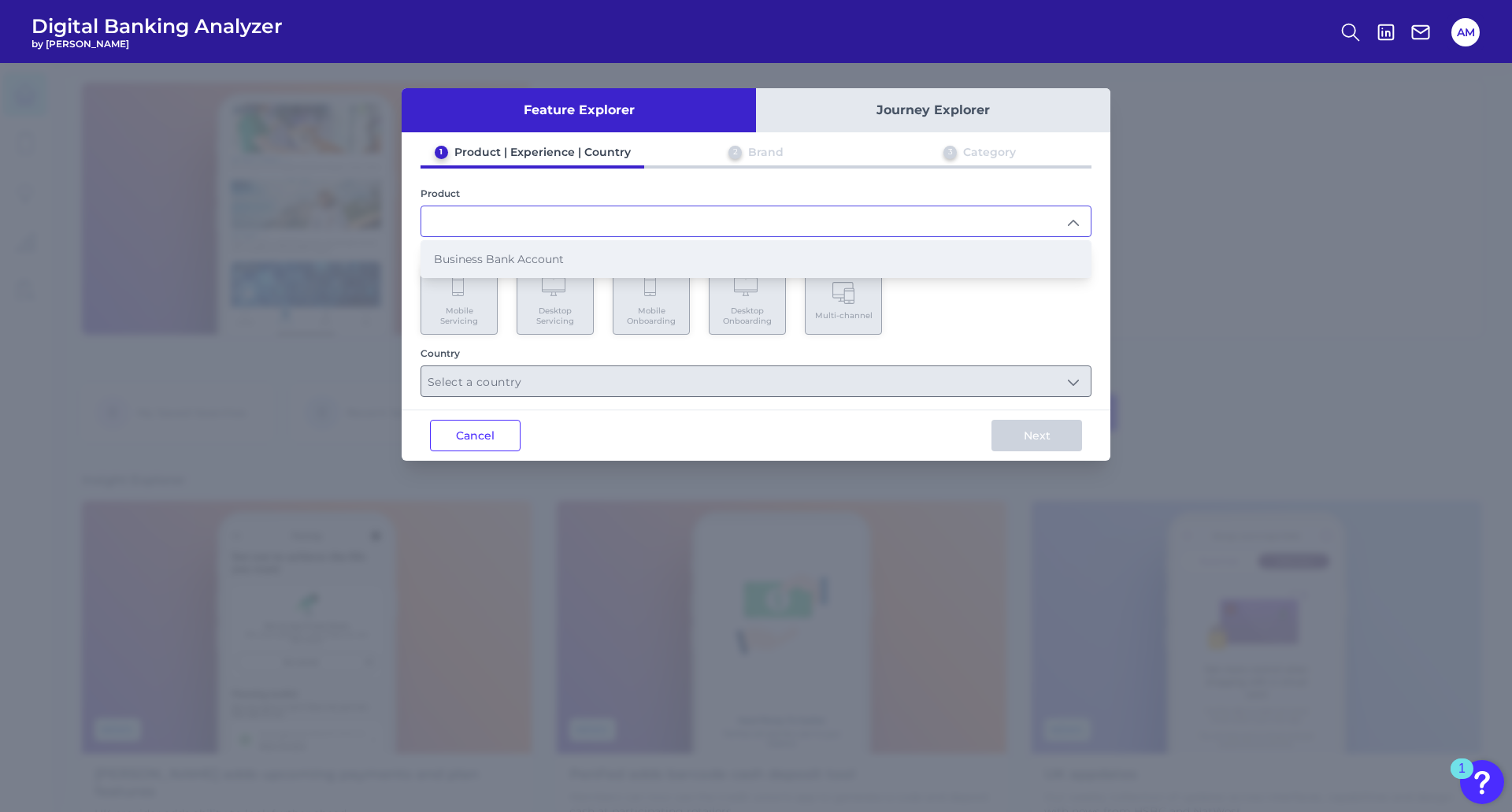
click at [596, 265] on li "Business Bank Account" at bounding box center [756, 259] width 670 height 36
type input "Business Bank Account"
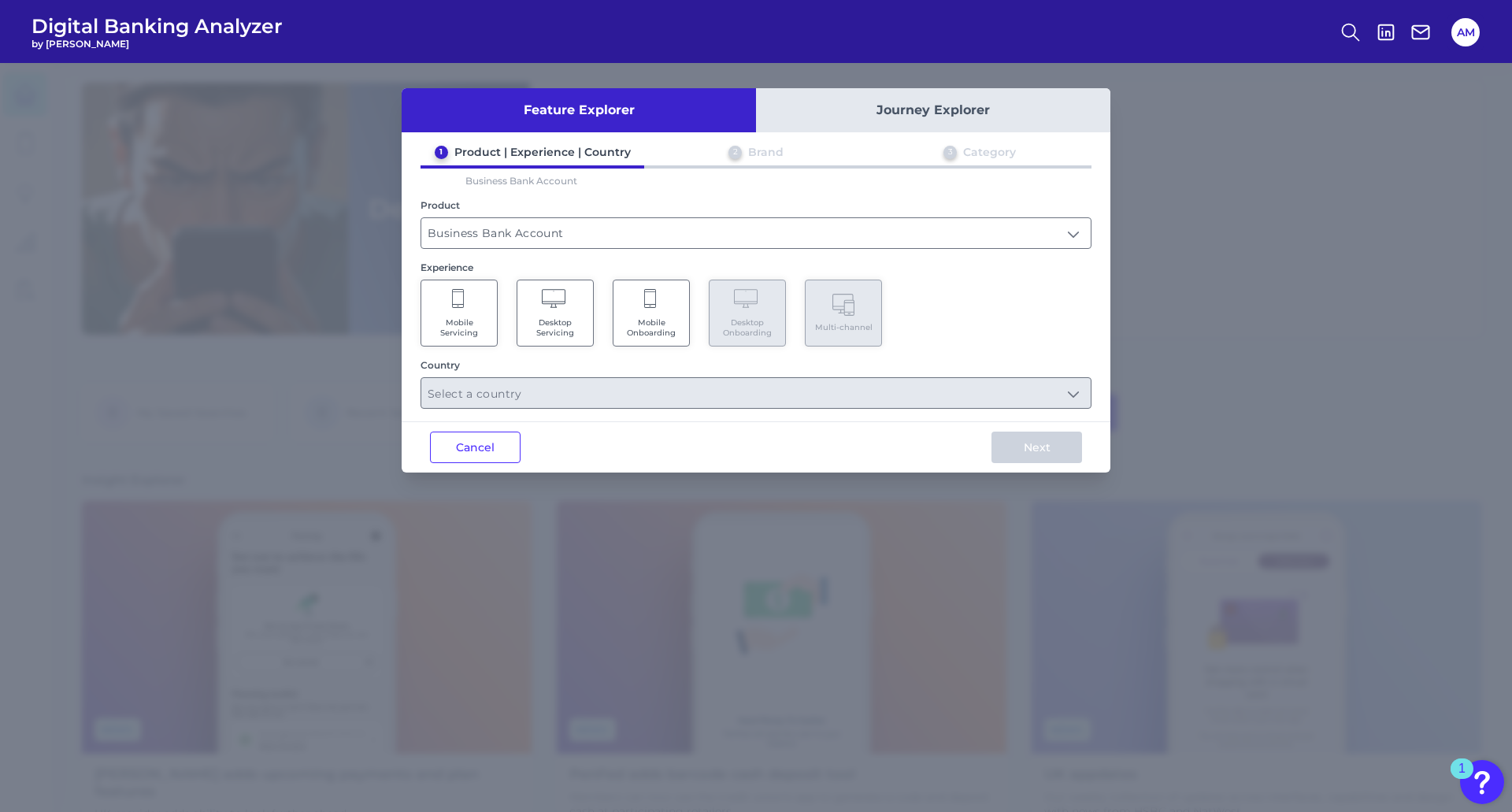
click at [596, 265] on Onboarding "Mobile Onboarding" at bounding box center [651, 312] width 77 height 67
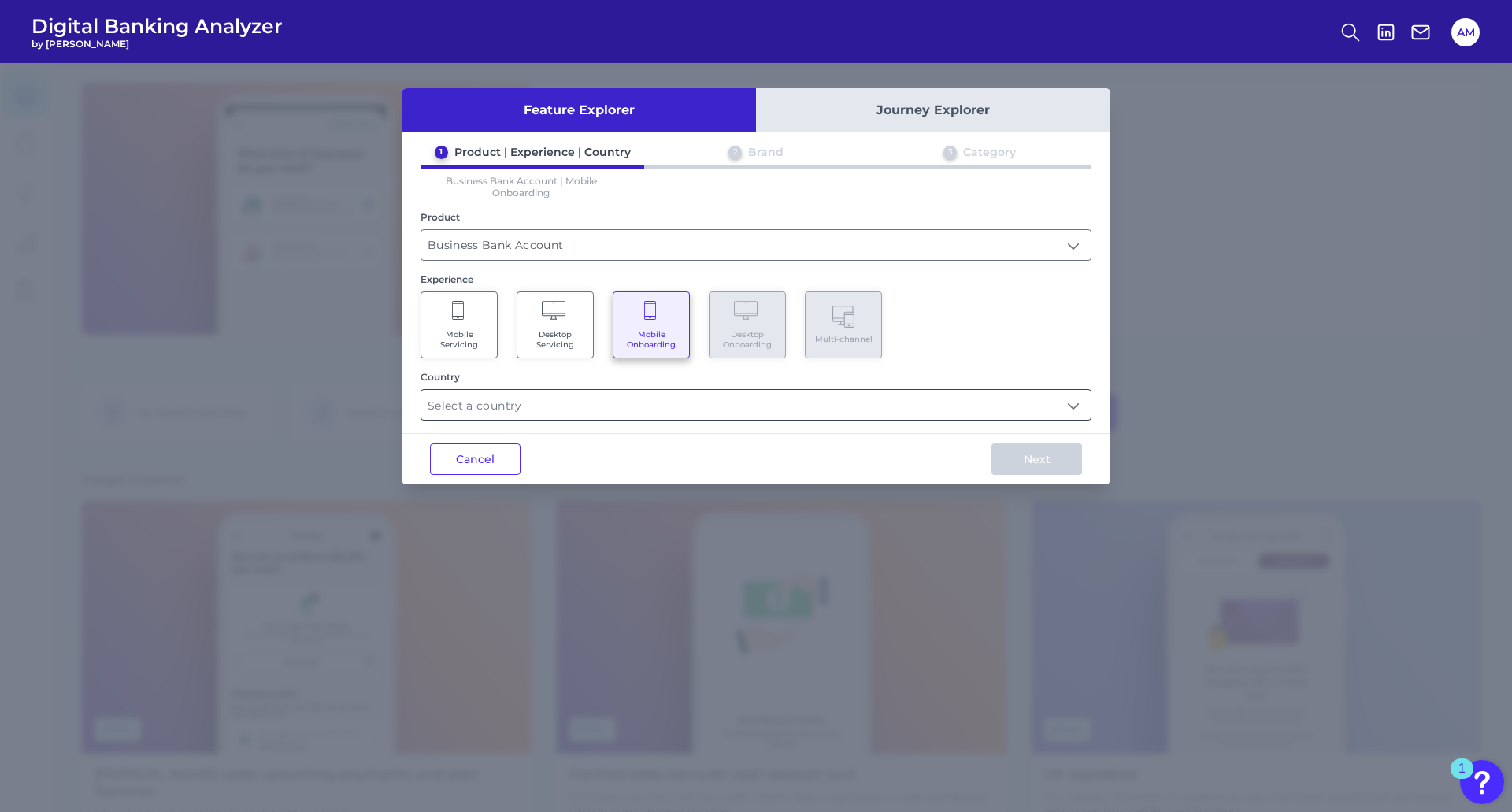
click at [596, 265] on input "text" at bounding box center [756, 404] width 670 height 29
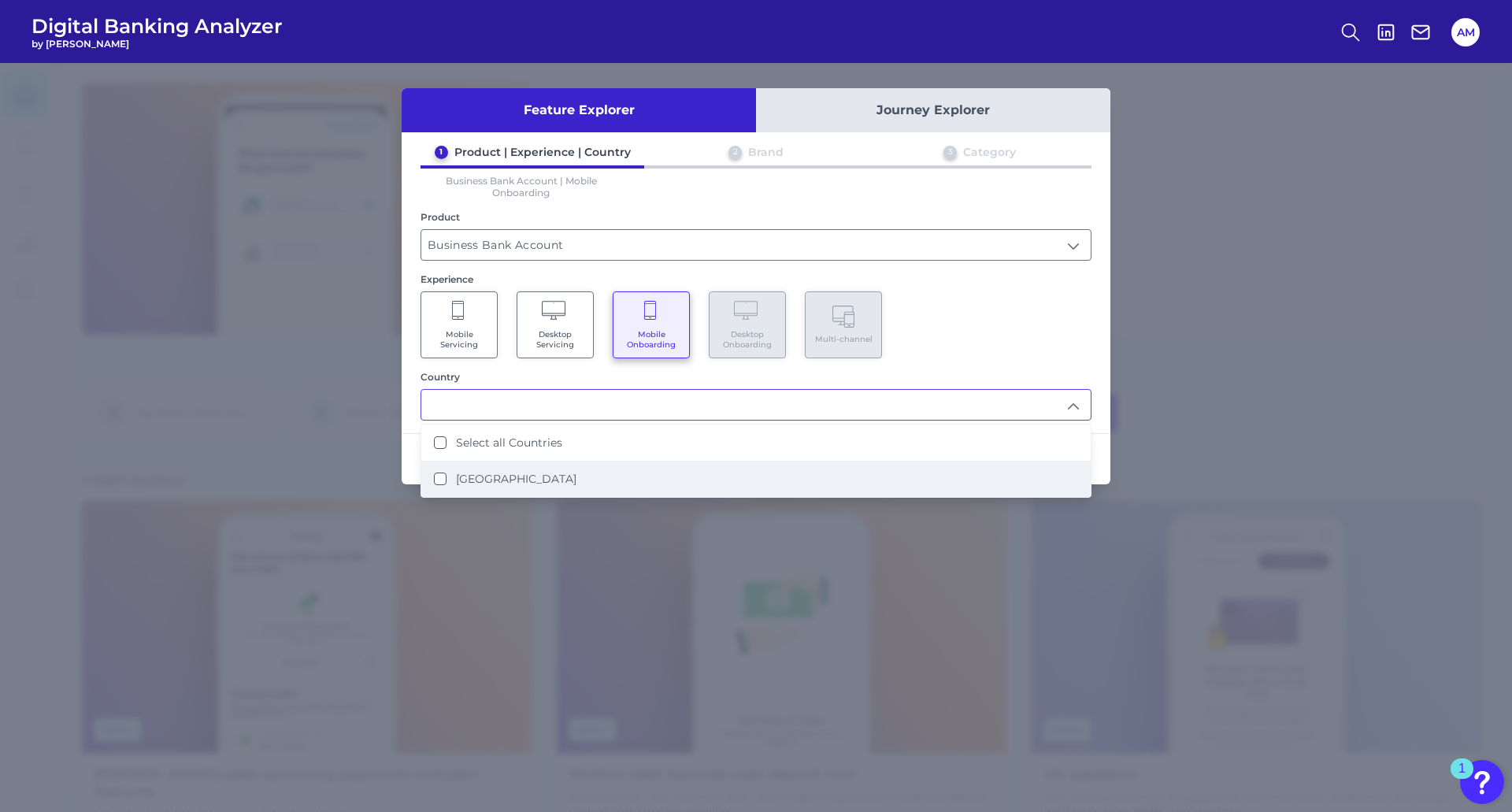
click at [436, 265] on li "[GEOGRAPHIC_DATA]" at bounding box center [756, 479] width 670 height 36
type input "Select all Countries"
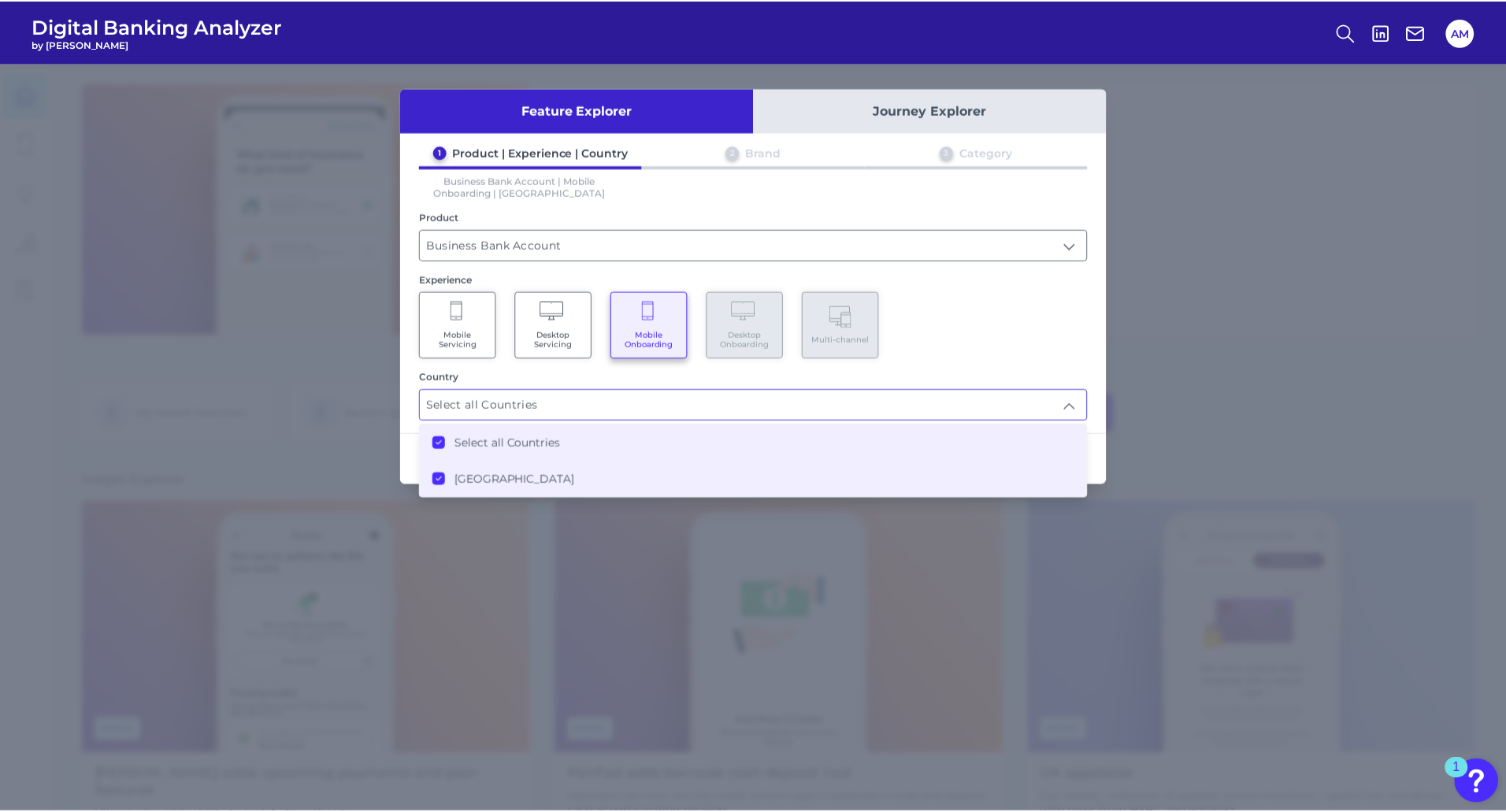
scroll to position [1, 0]
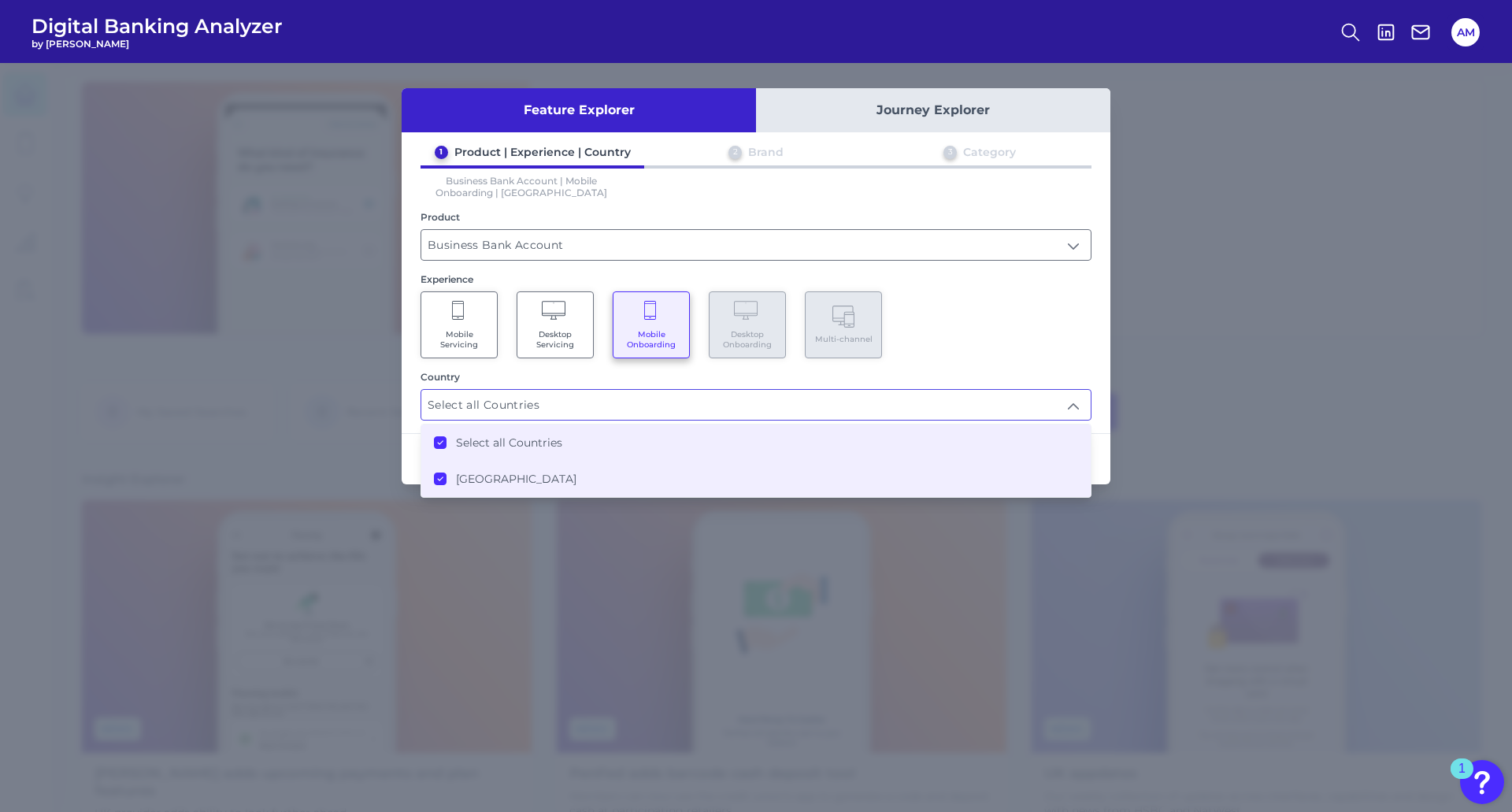
click at [596, 265] on div "Mobile Servicing Desktop Servicing Mobile Onboarding Desktop Onboarding Multi-c…" at bounding box center [756, 324] width 671 height 67
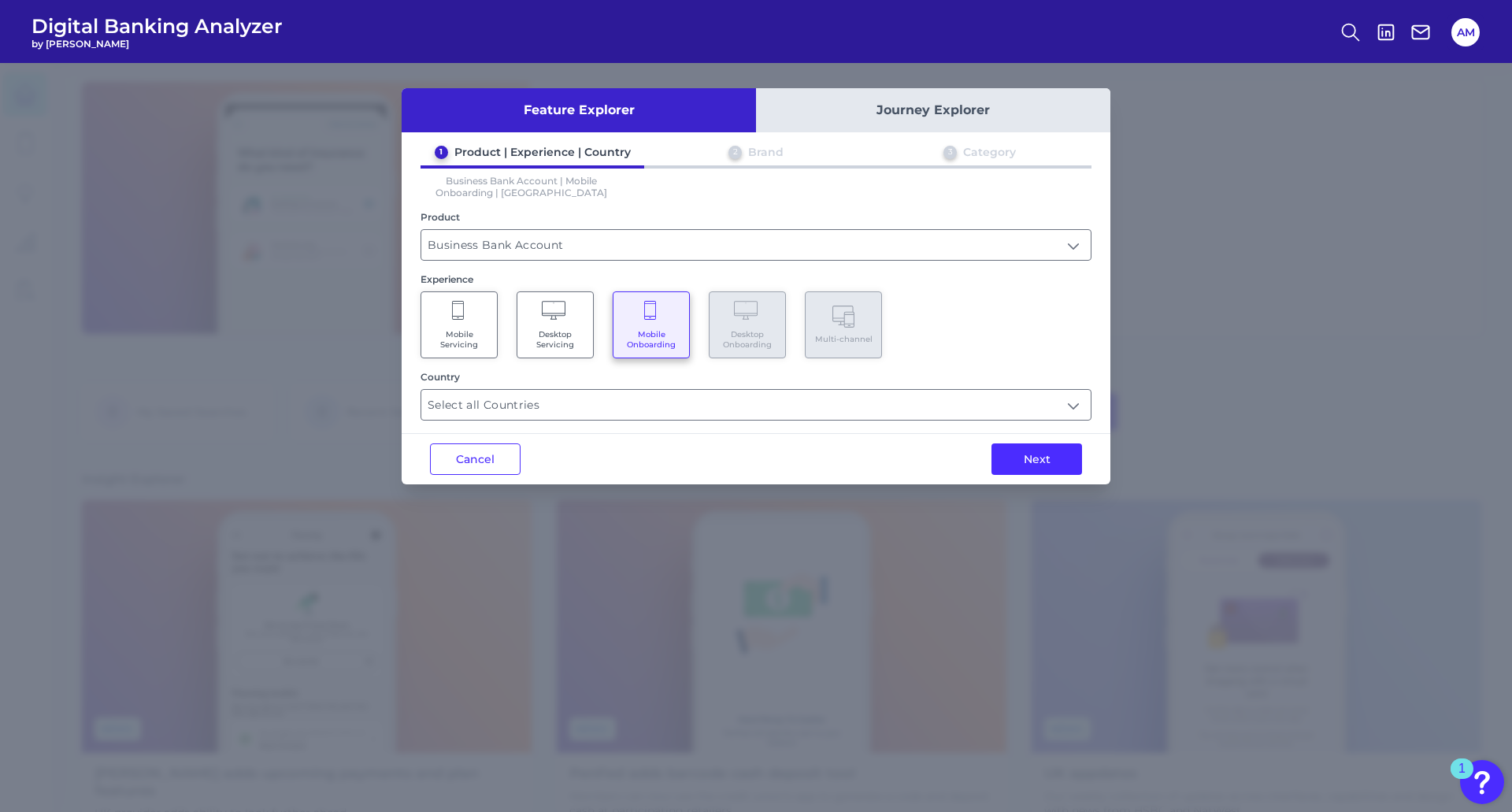
click at [596, 265] on button "Next" at bounding box center [1037, 459] width 90 height 31
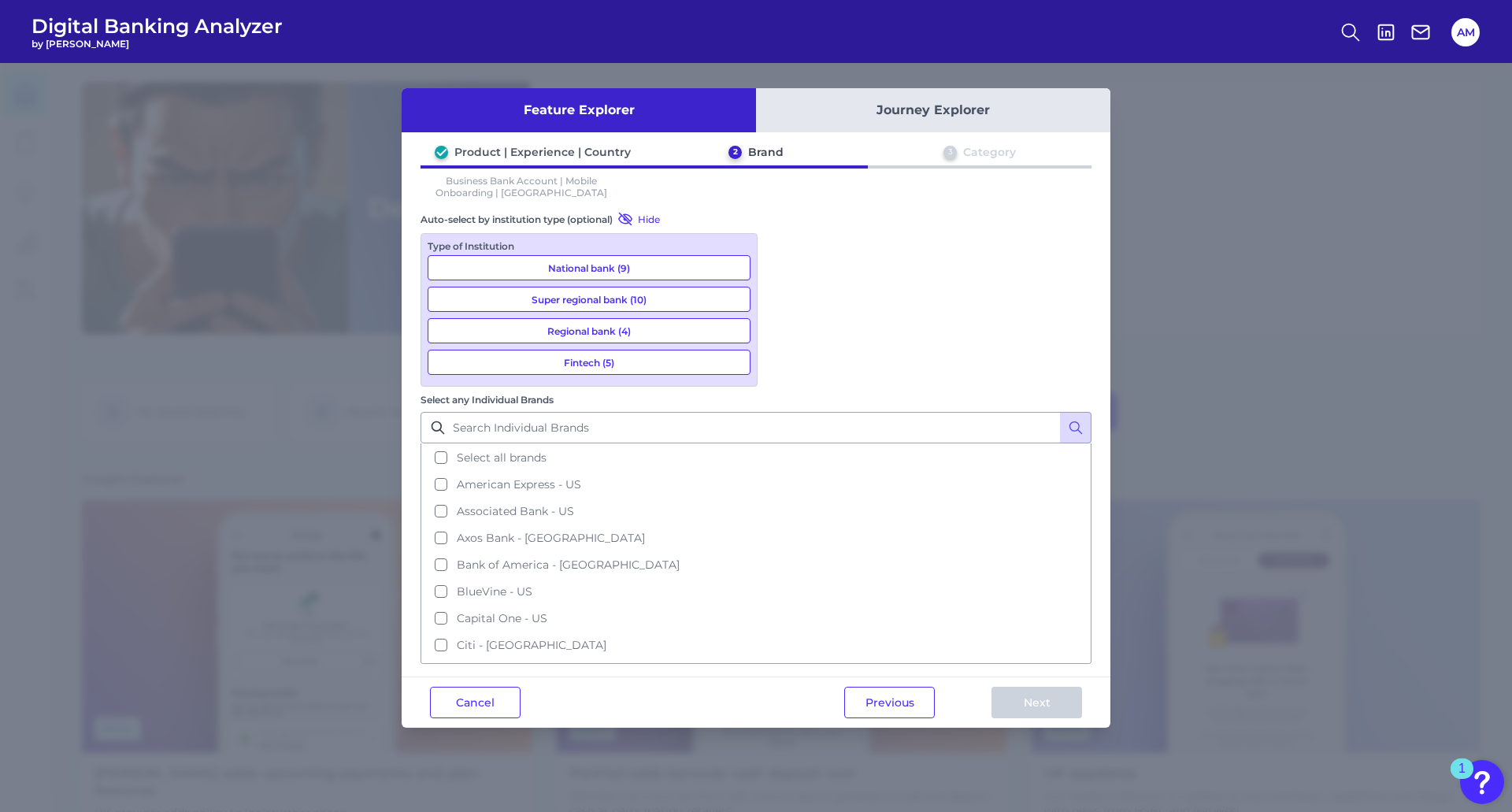
click at [596, 265] on button "Super regional bank (10)" at bounding box center [589, 298] width 323 height 25
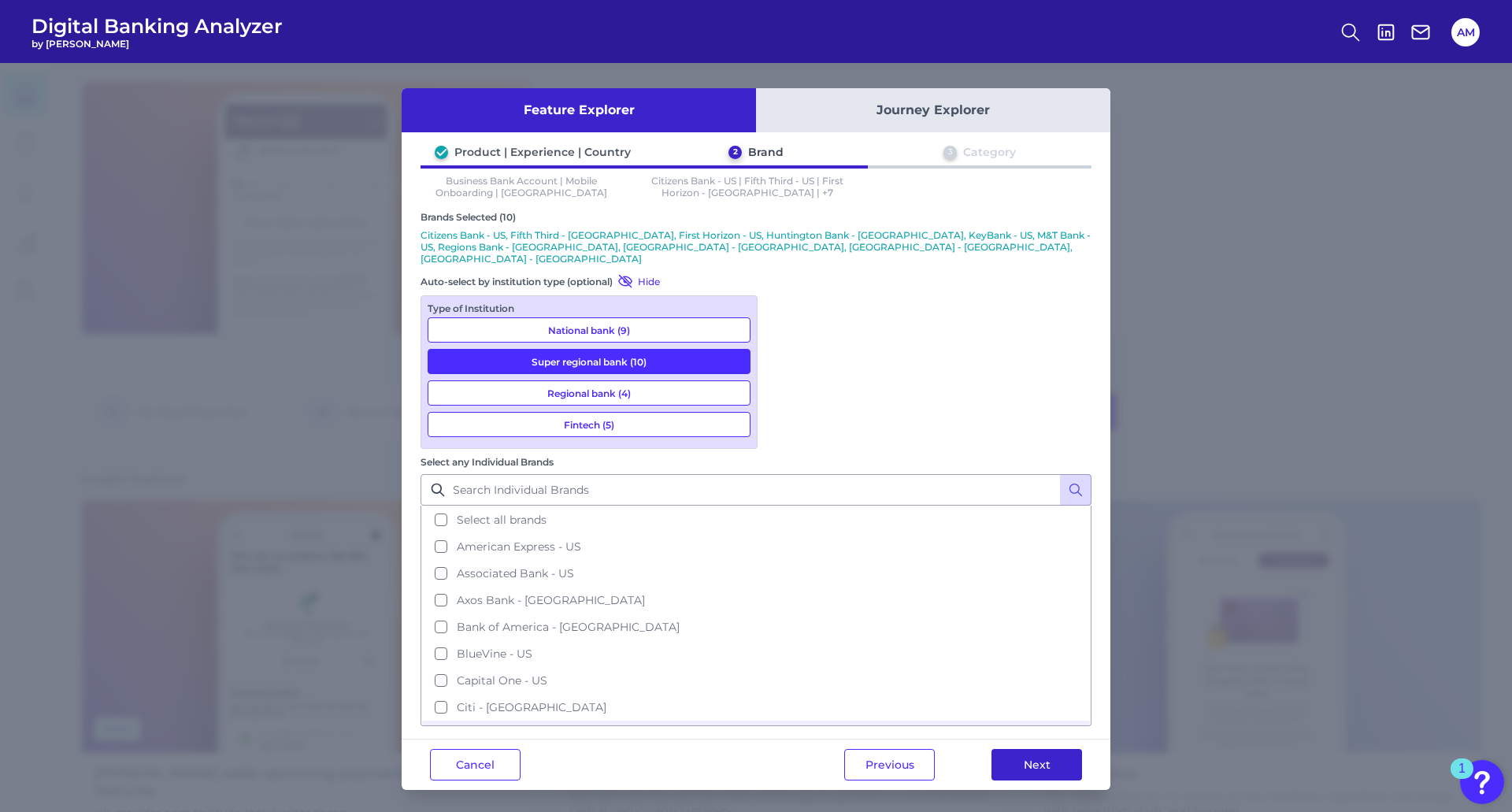
click at [596, 265] on button "Next" at bounding box center [1037, 764] width 90 height 31
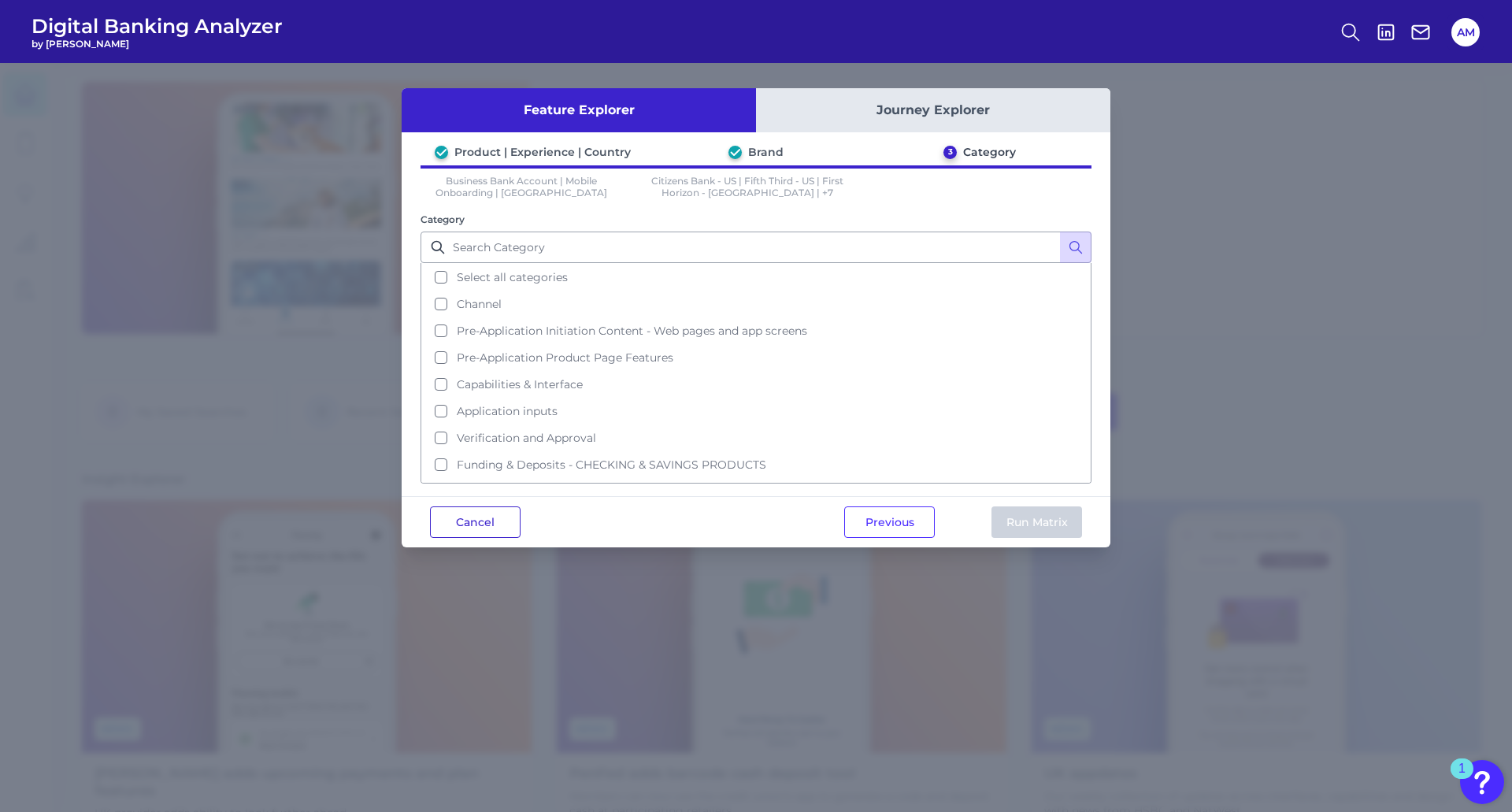
click at [468, 265] on button "Cancel" at bounding box center [475, 522] width 90 height 31
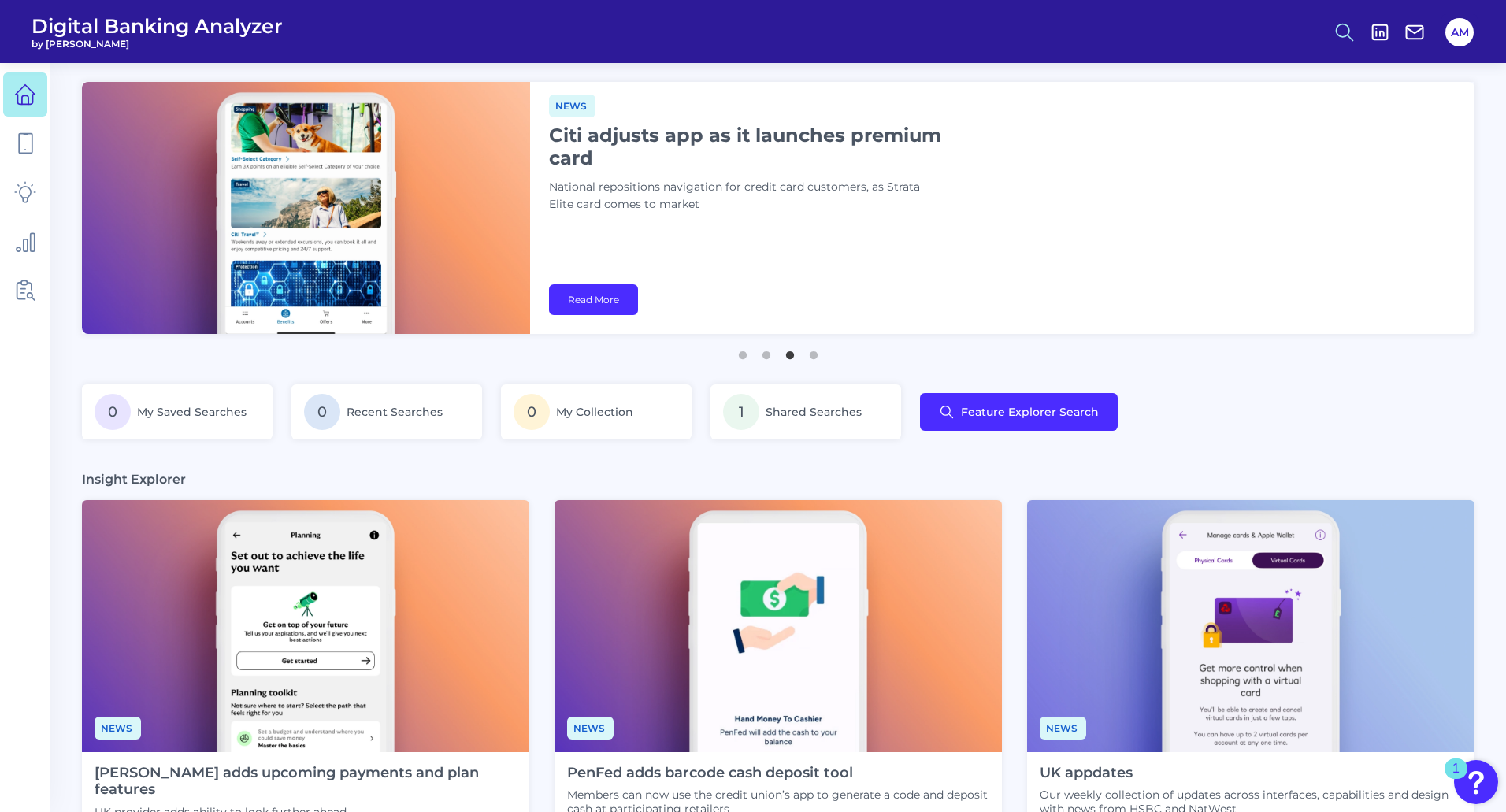
click at [596, 23] on icon at bounding box center [1345, 32] width 22 height 22
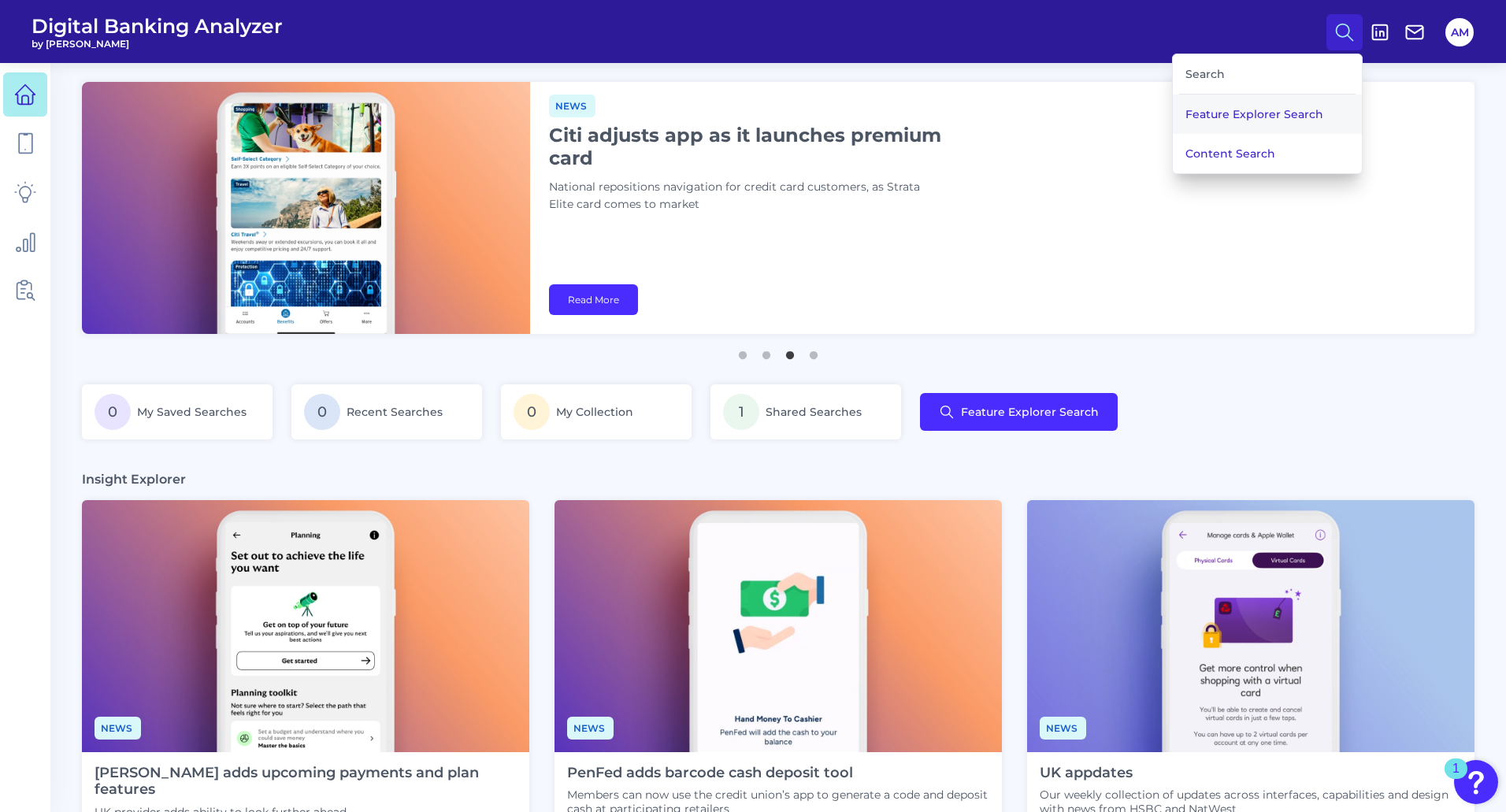
click at [596, 106] on button "Feature Explorer Search" at bounding box center [1267, 114] width 189 height 39
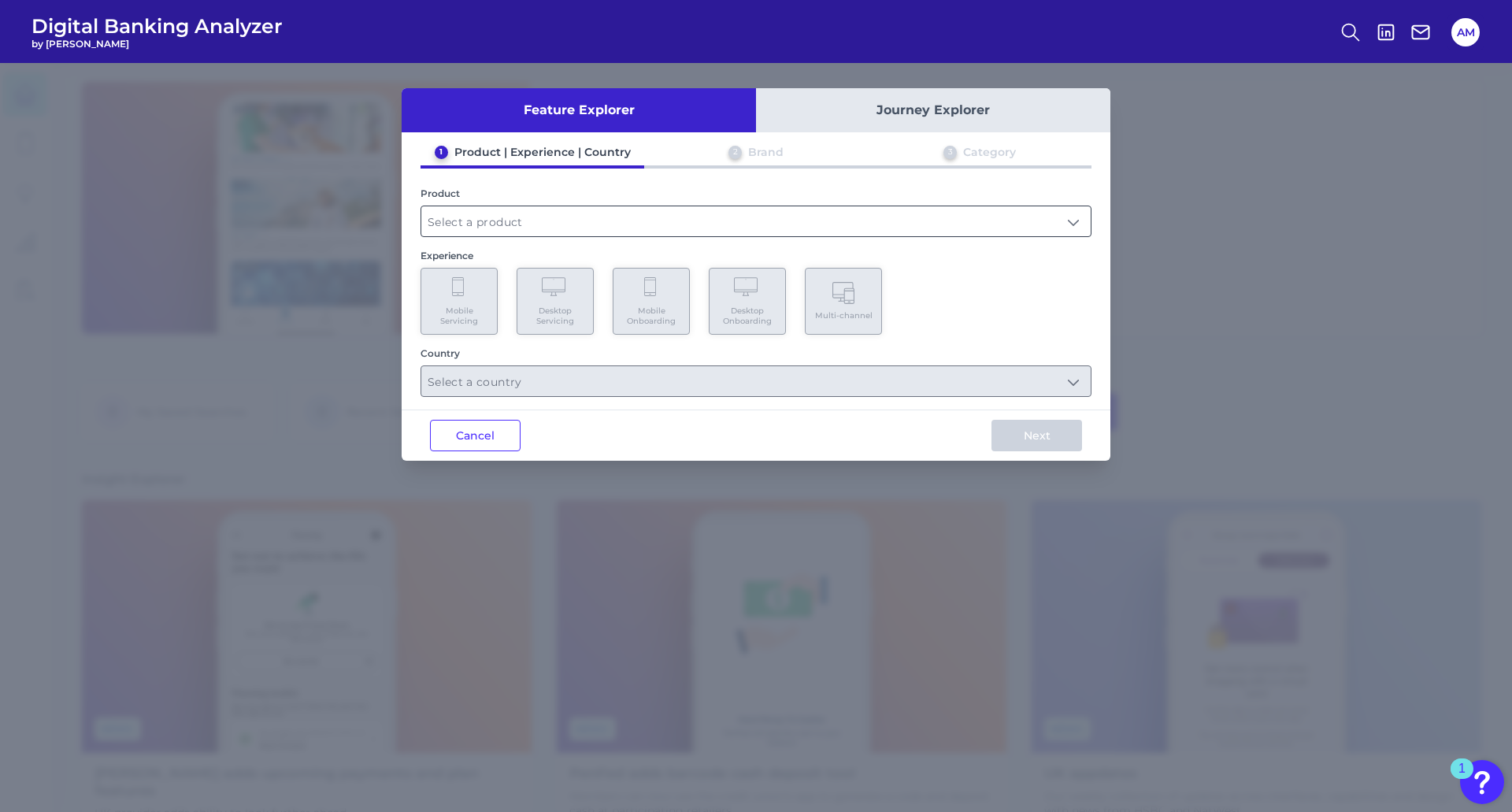
click at [490, 224] on input "text" at bounding box center [756, 221] width 670 height 29
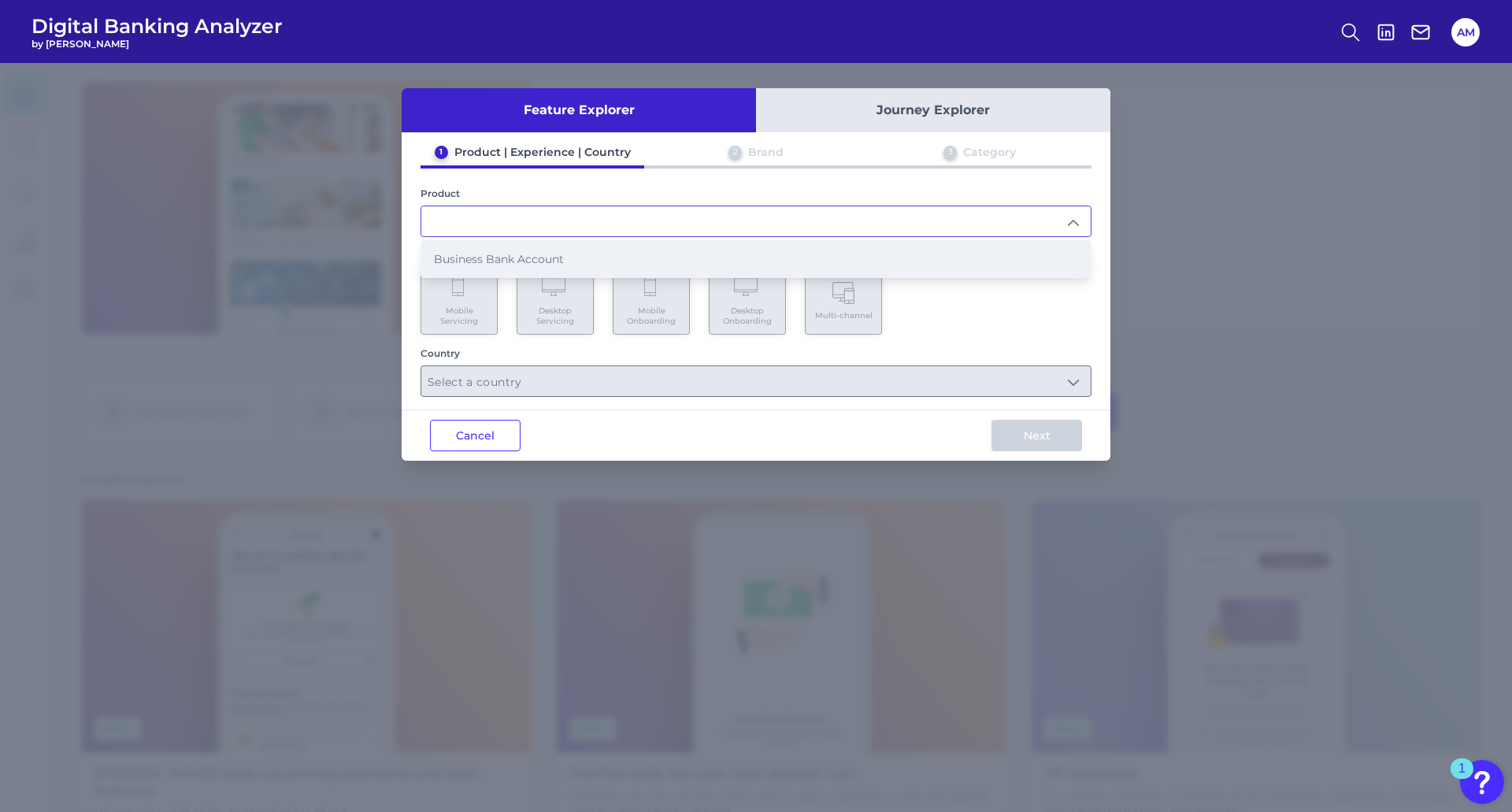
click at [485, 264] on span "Business Bank Account" at bounding box center [499, 259] width 130 height 14
type input "Business Bank Account"
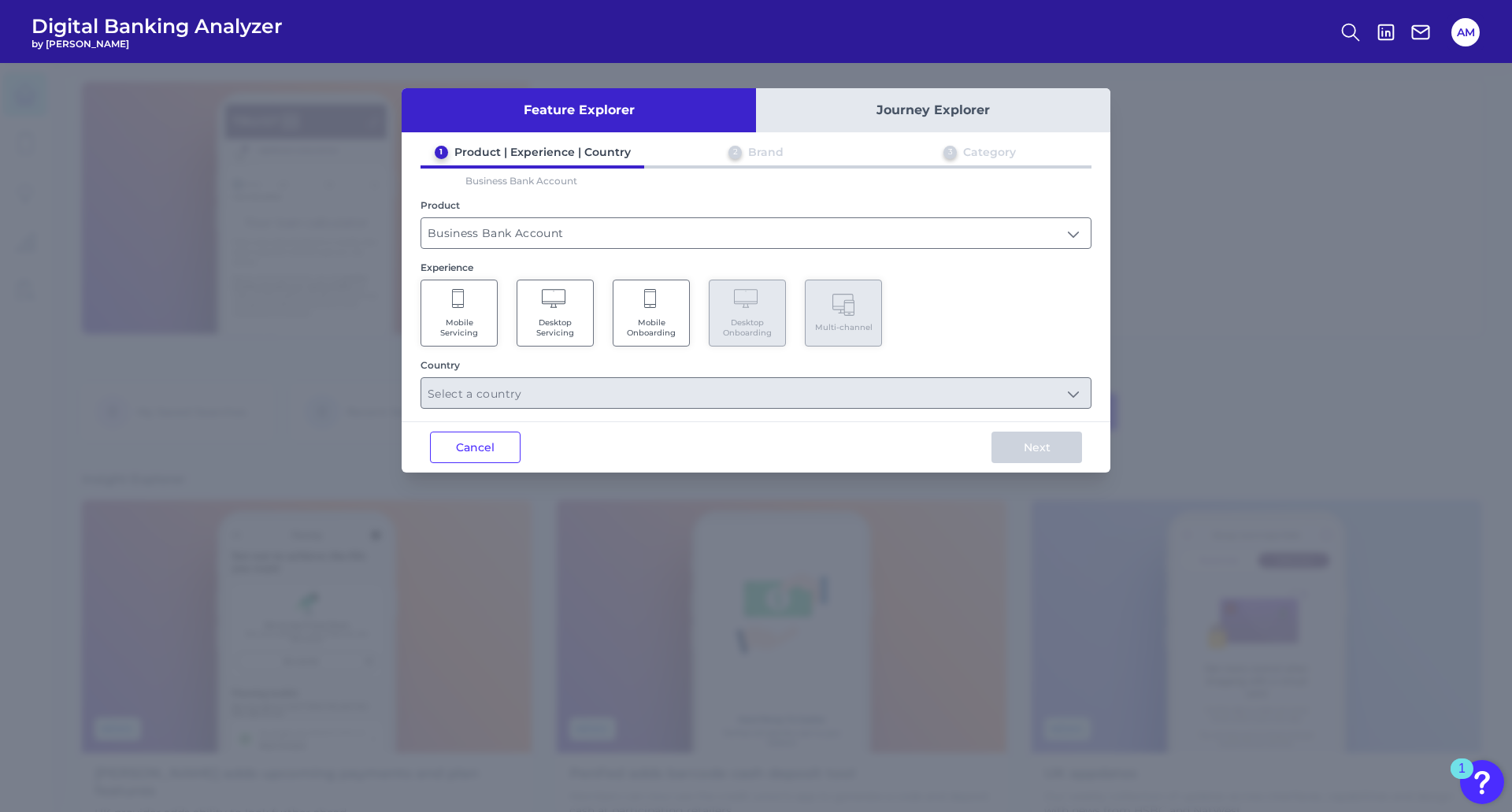
click at [596, 105] on button "Journey Explorer" at bounding box center [933, 110] width 354 height 44
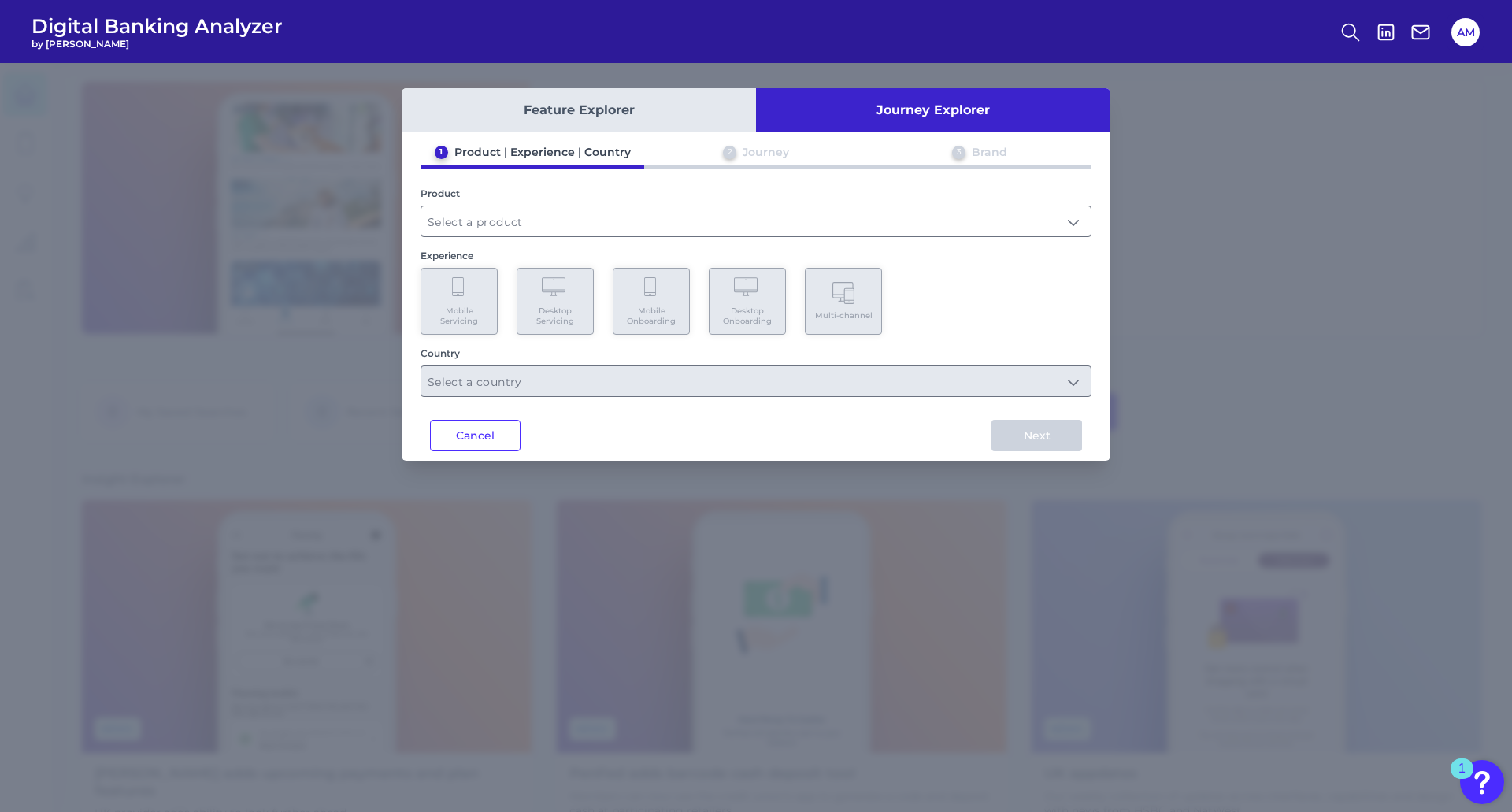
click at [596, 243] on div "1 Product | Experience | Country 2 Journey 3 Brand Product Experience Mobile Se…" at bounding box center [756, 271] width 709 height 252
click at [596, 222] on input "text" at bounding box center [756, 221] width 670 height 29
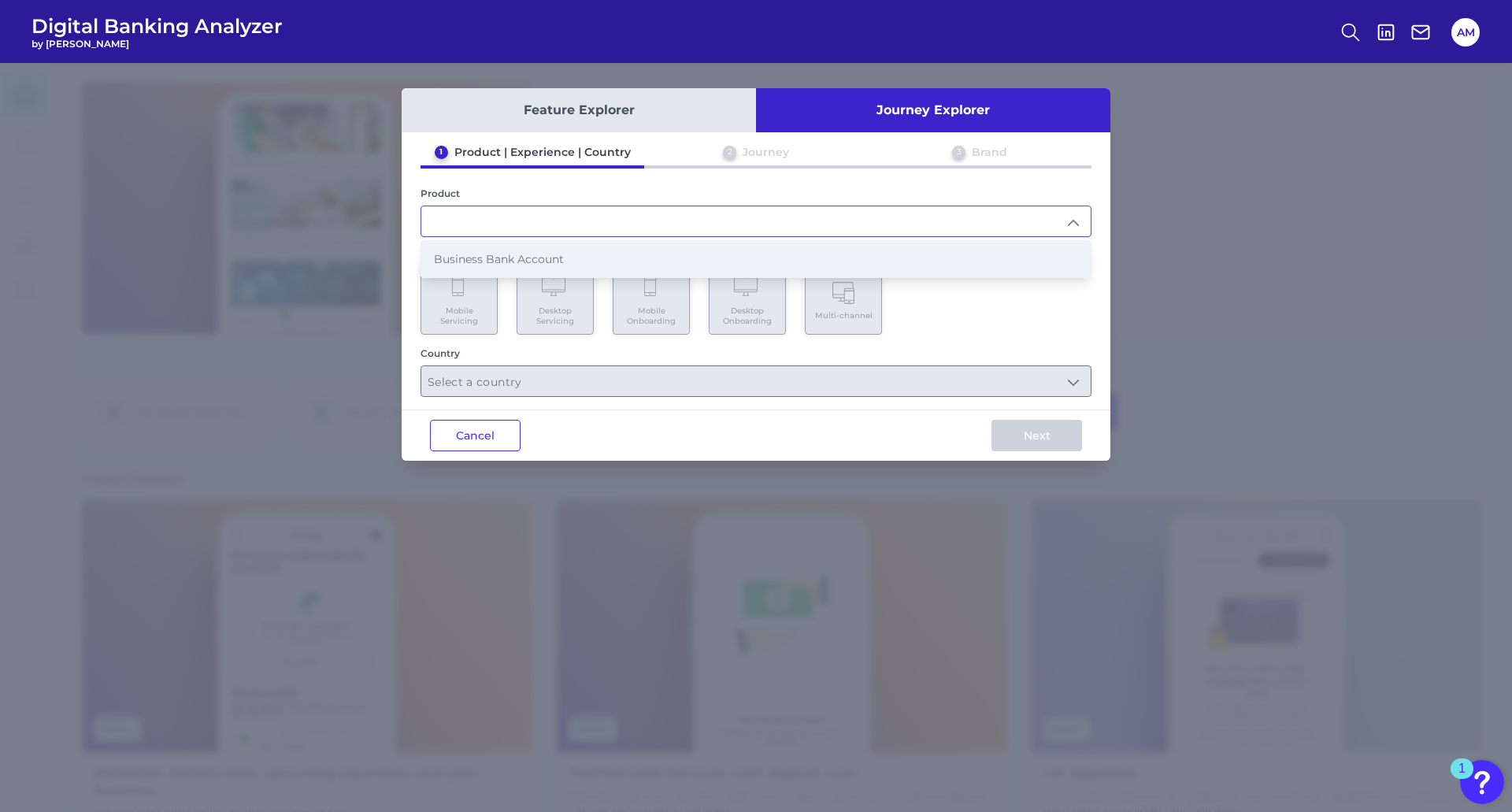
click at [596, 265] on li "Business Bank Account" at bounding box center [756, 259] width 670 height 36
type input "Business Bank Account"
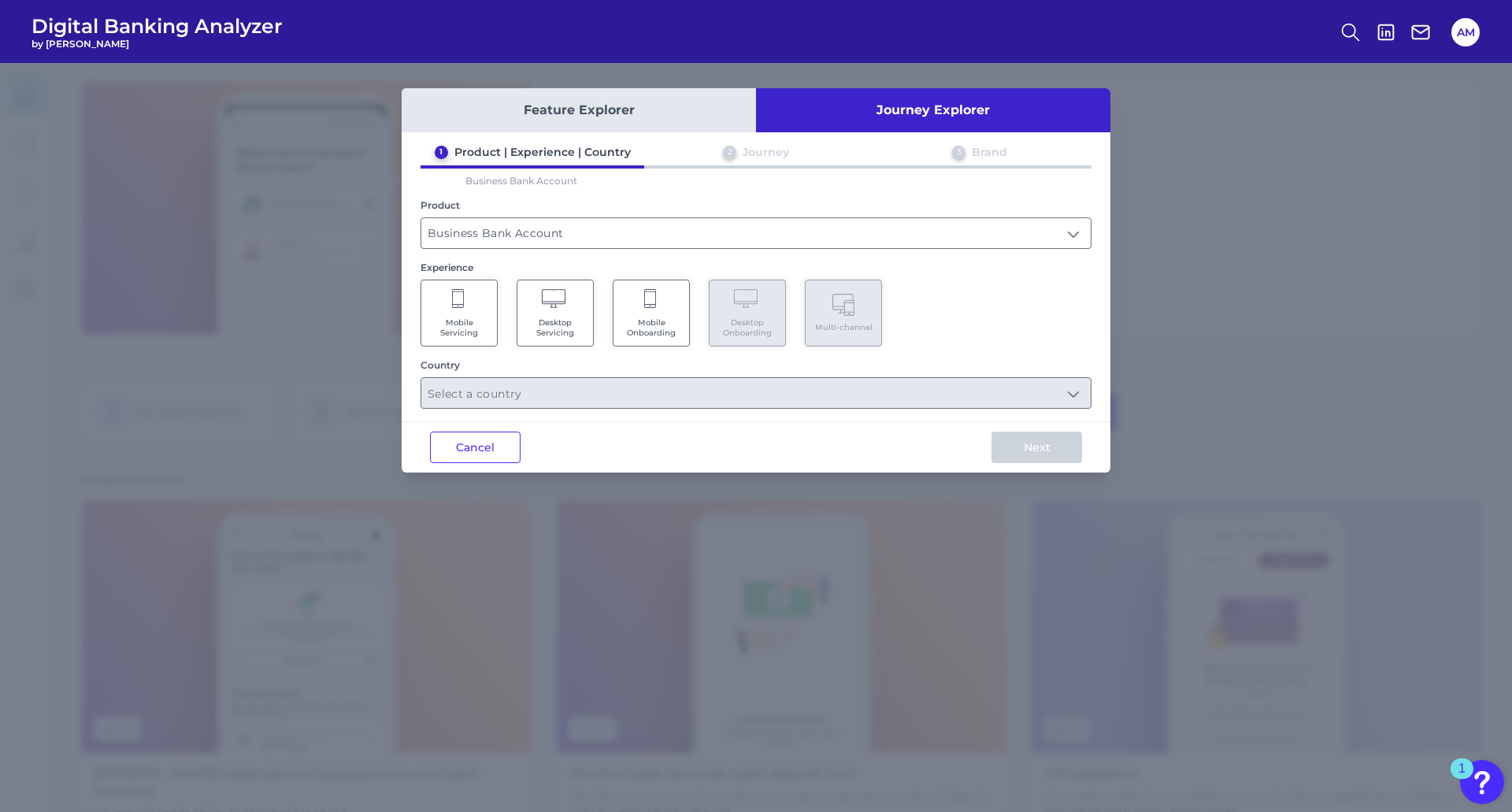
click at [596, 115] on button "Feature Explorer" at bounding box center [579, 110] width 354 height 44
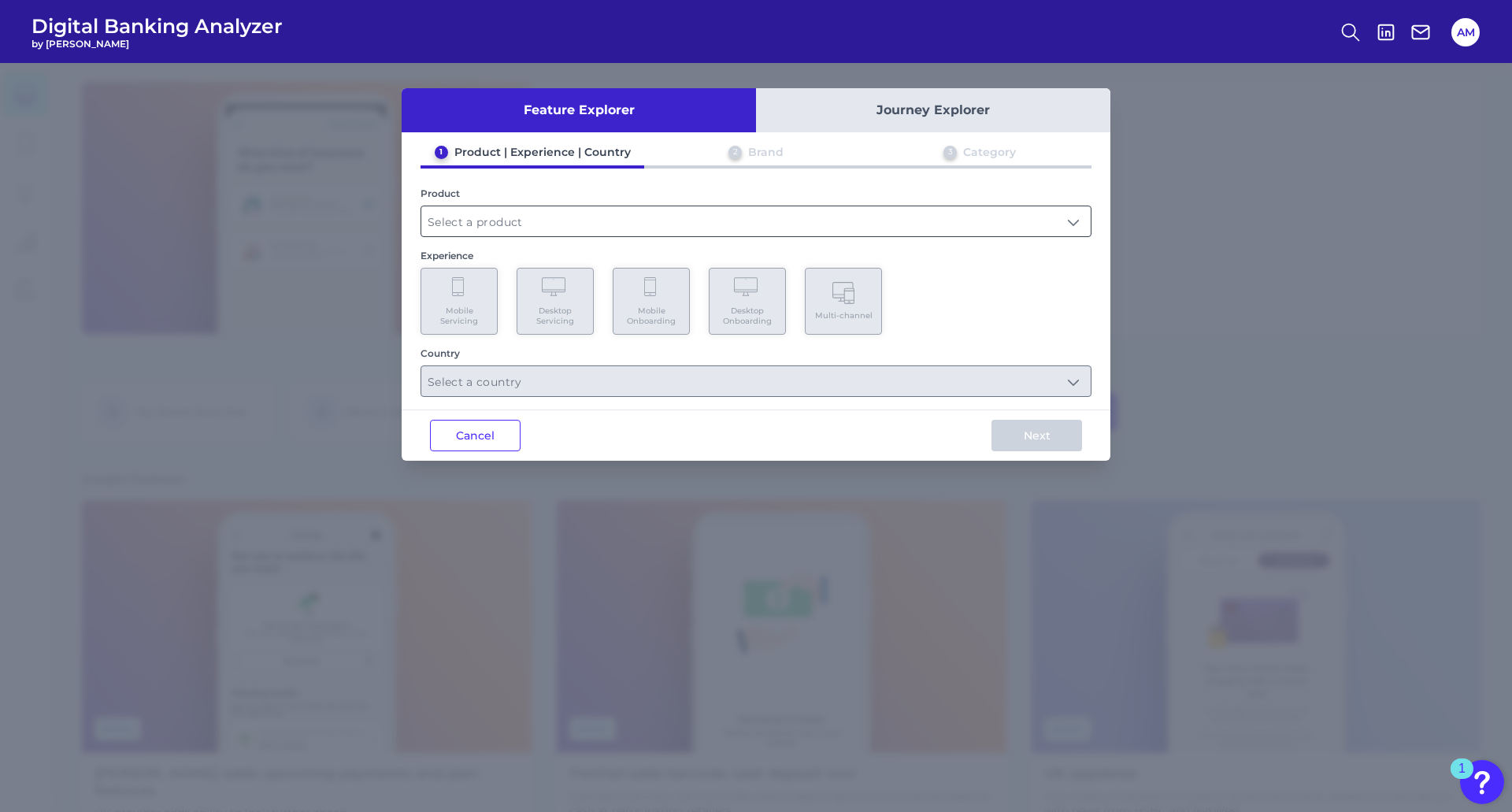
click at [580, 229] on input "text" at bounding box center [756, 221] width 670 height 29
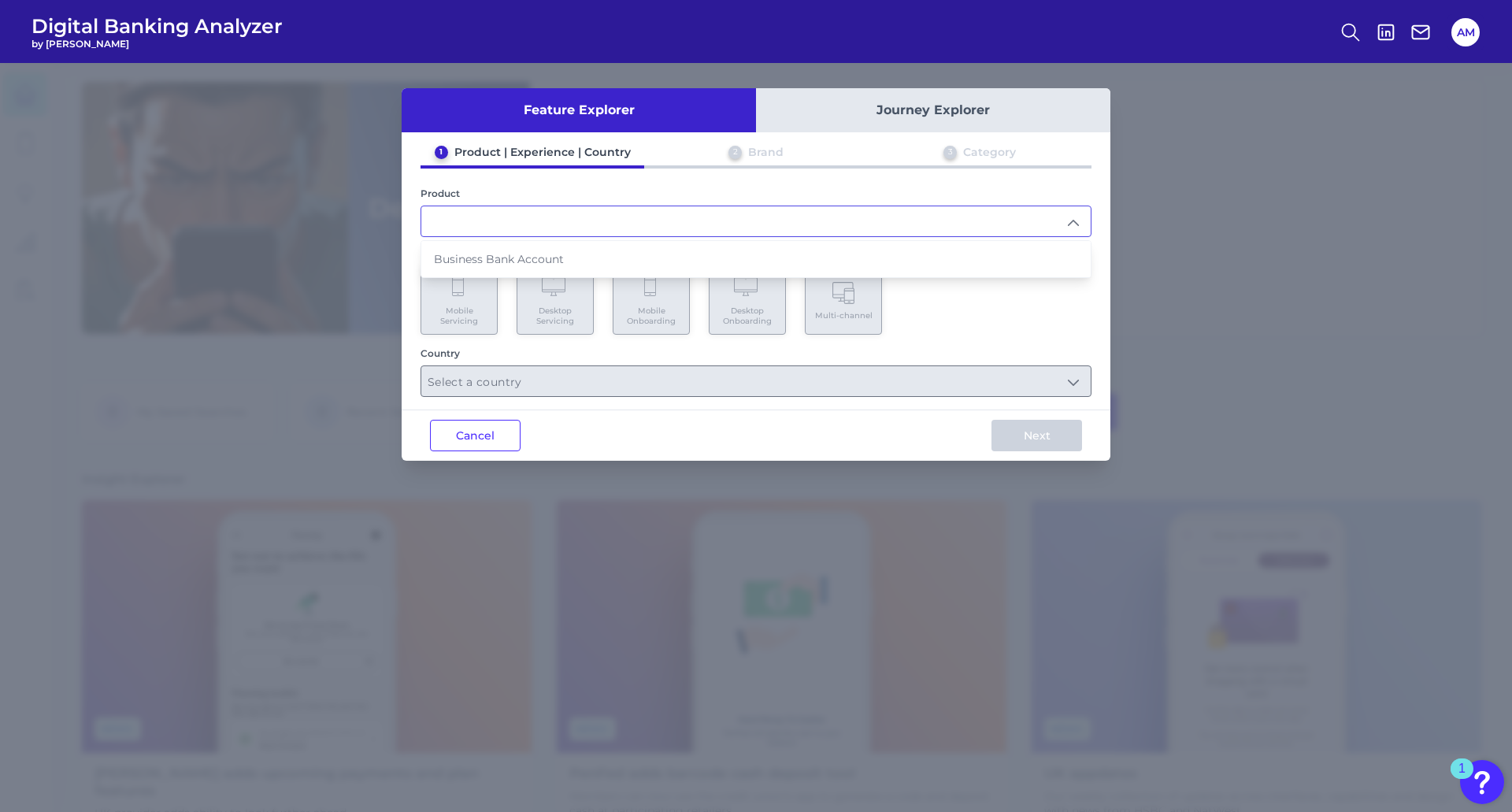
click at [521, 218] on input "text" at bounding box center [756, 221] width 670 height 29
click at [503, 207] on input "text" at bounding box center [756, 221] width 670 height 29
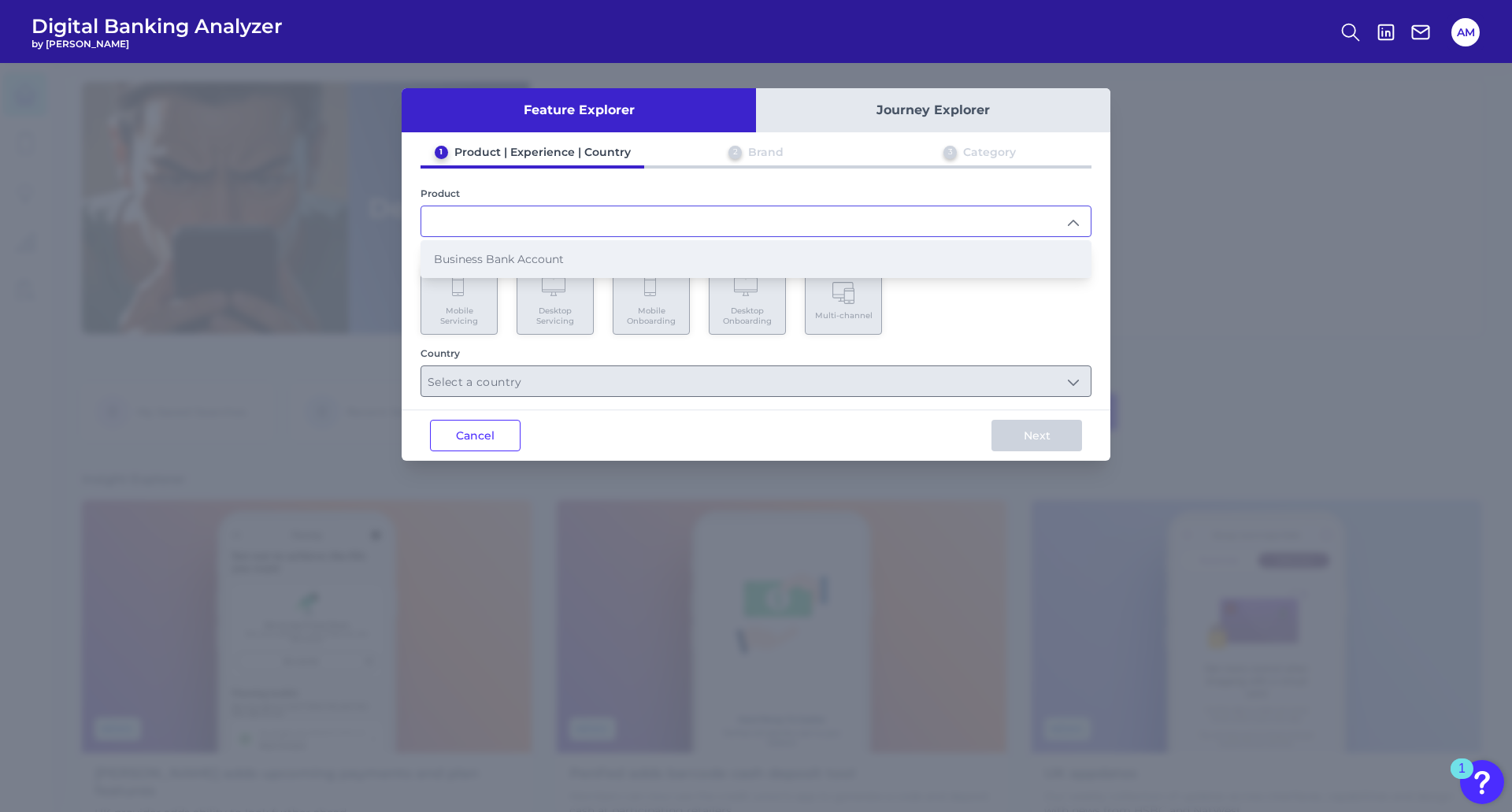
click at [499, 252] on li "Business Bank Account" at bounding box center [756, 259] width 670 height 36
type input "Business Bank Account"
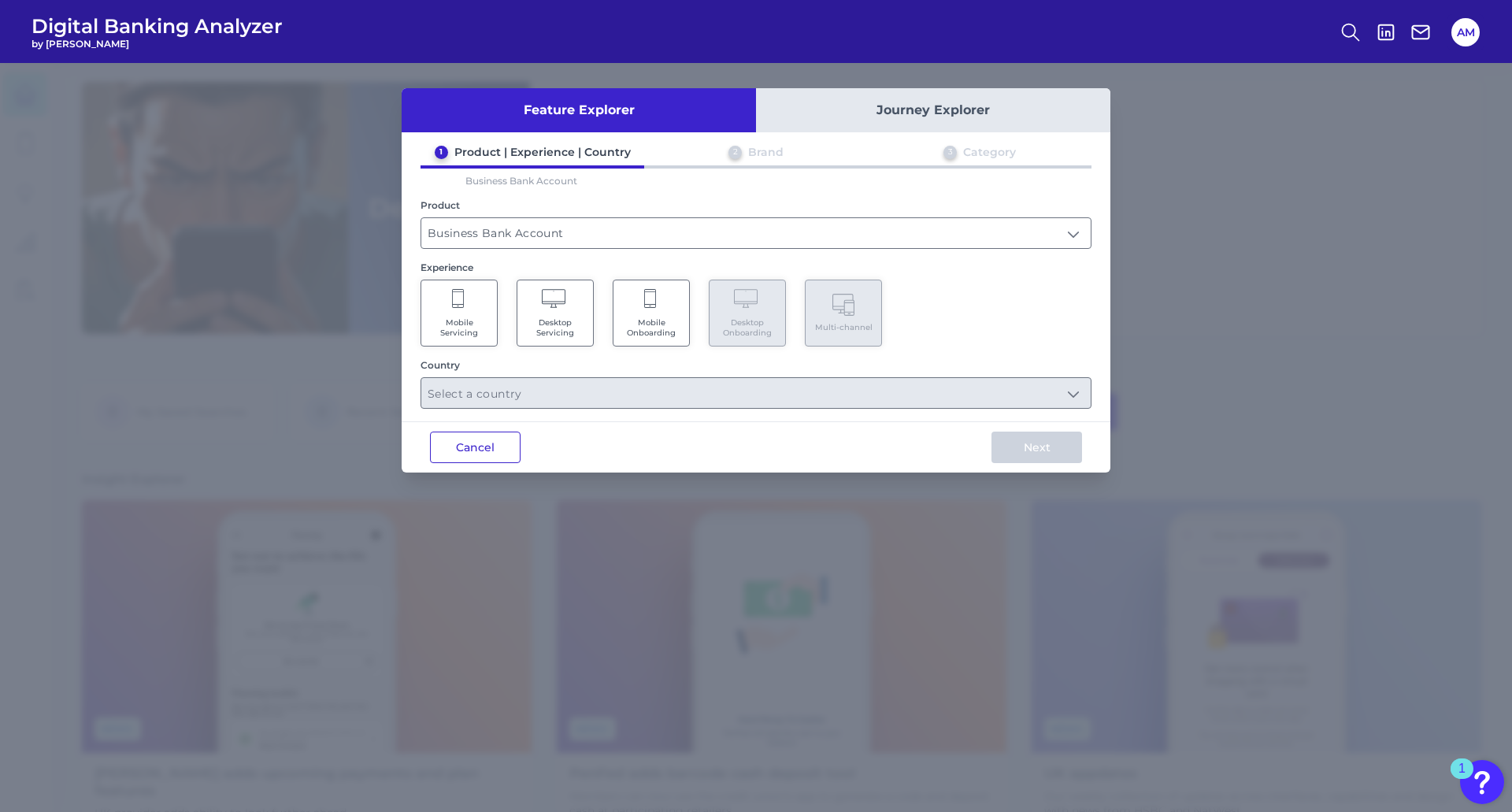
click at [463, 265] on button "Cancel" at bounding box center [475, 447] width 90 height 31
